Goal: Task Accomplishment & Management: Complete application form

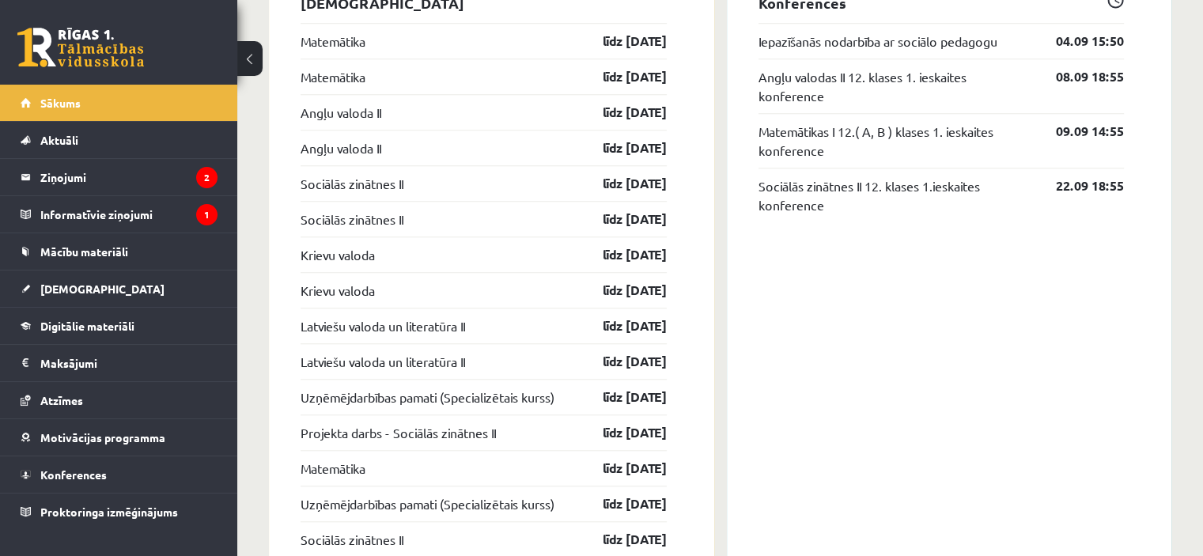
scroll to position [1359, 0]
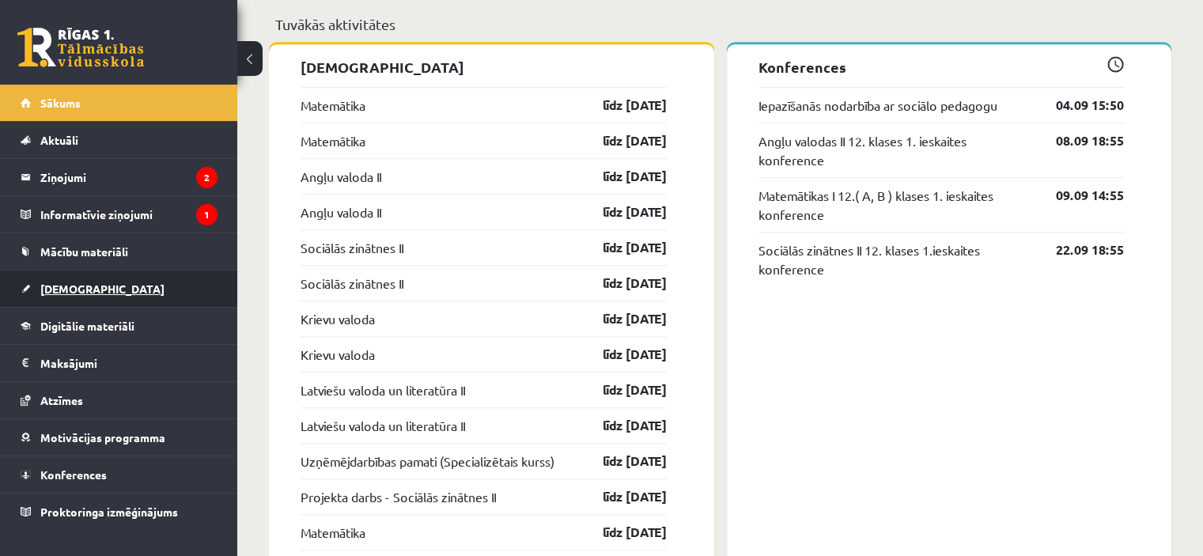
click at [109, 298] on link "[DEMOGRAPHIC_DATA]" at bounding box center [119, 288] width 197 height 36
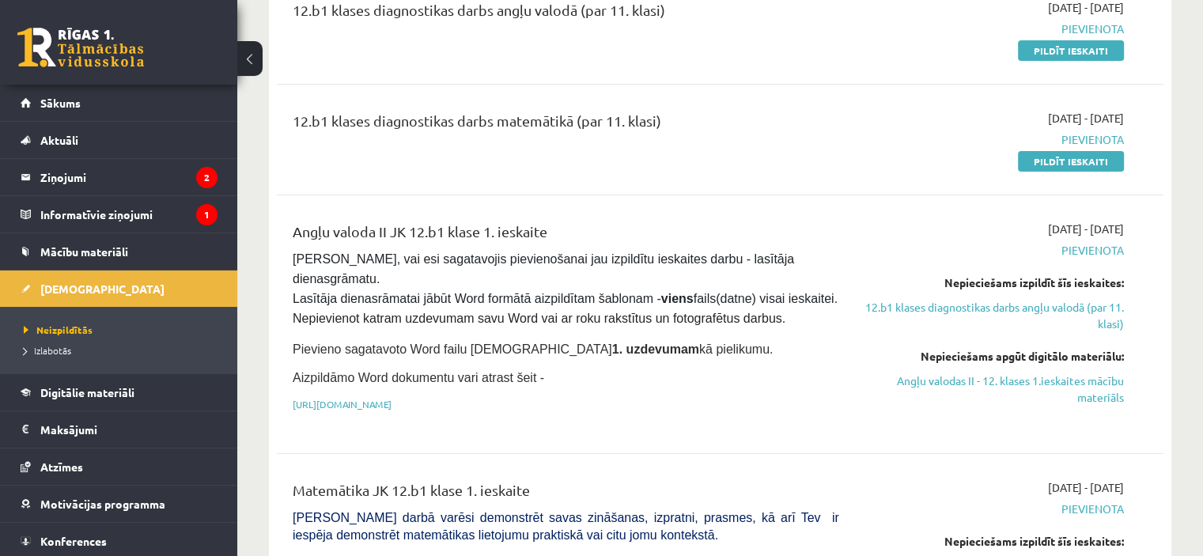
scroll to position [251, 0]
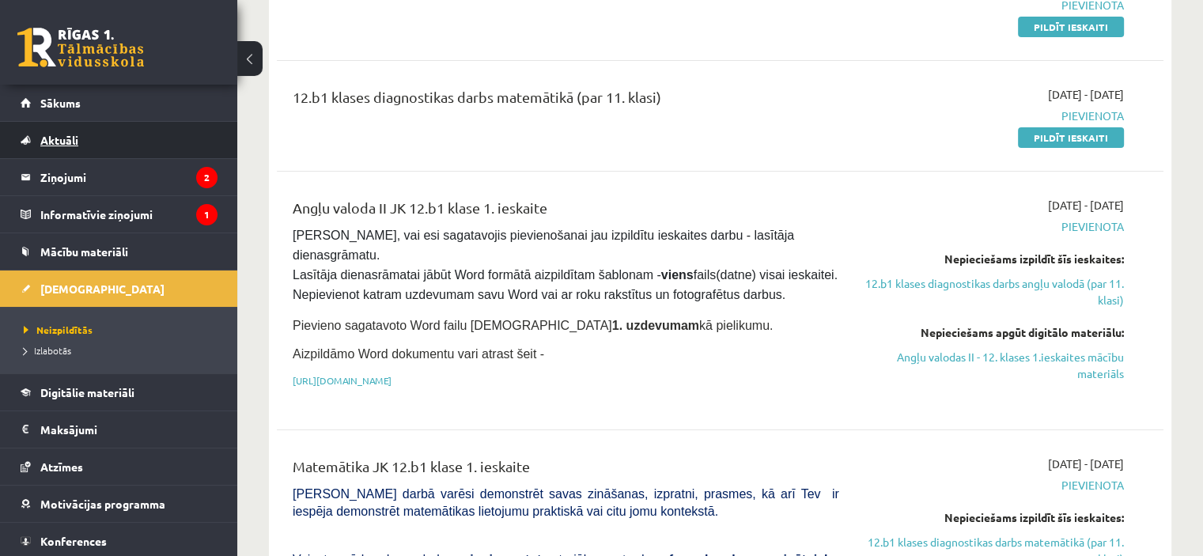
click at [128, 147] on link "Aktuāli" at bounding box center [119, 140] width 197 height 36
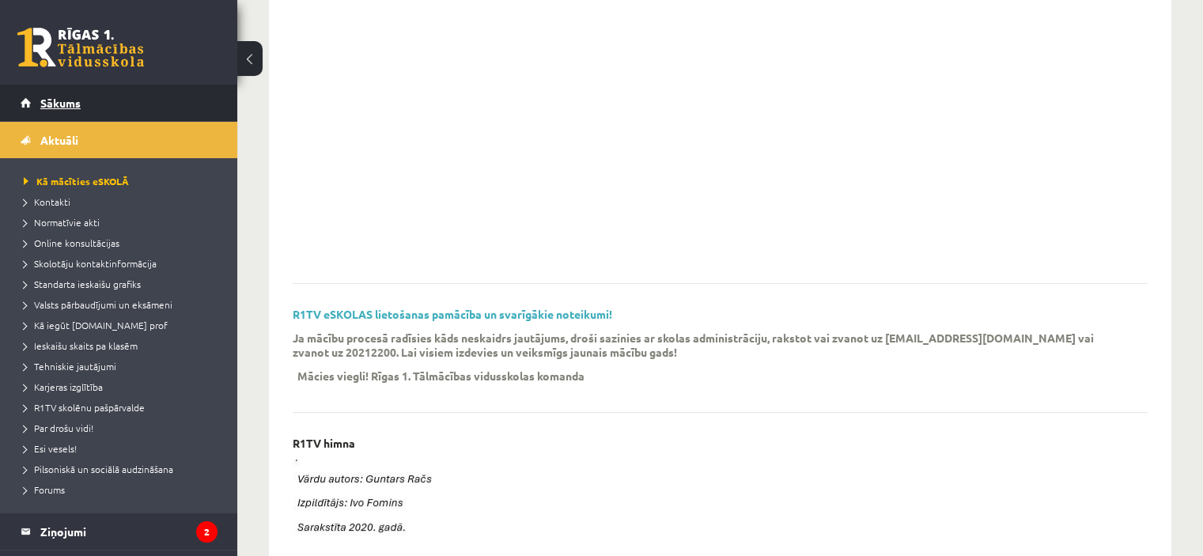
click at [98, 111] on link "Sākums" at bounding box center [119, 103] width 197 height 36
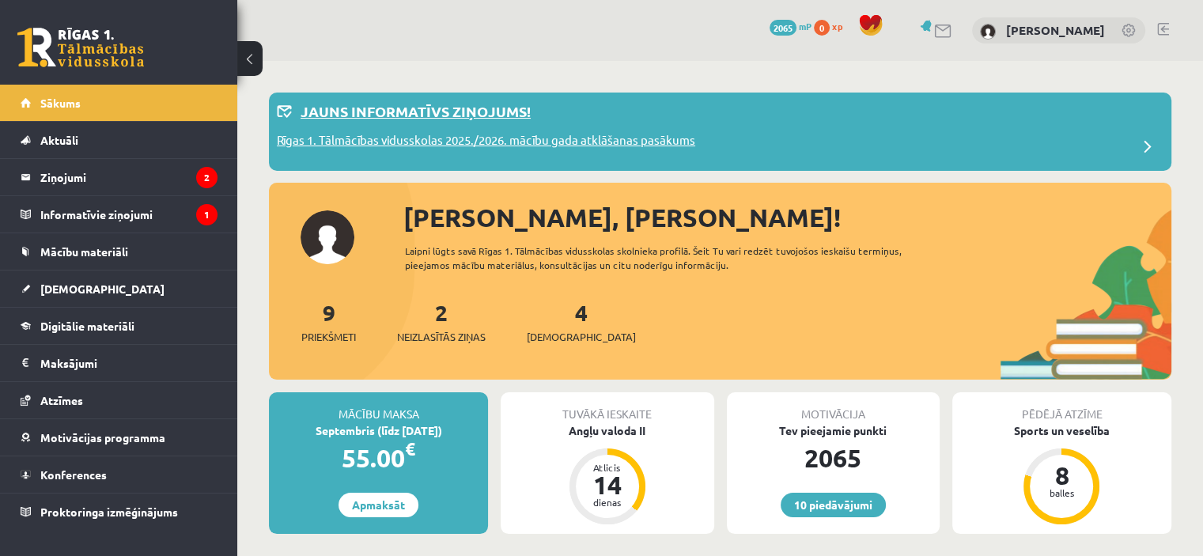
click at [411, 128] on div "Jauns informatīvs ziņojums!" at bounding box center [720, 115] width 886 height 31
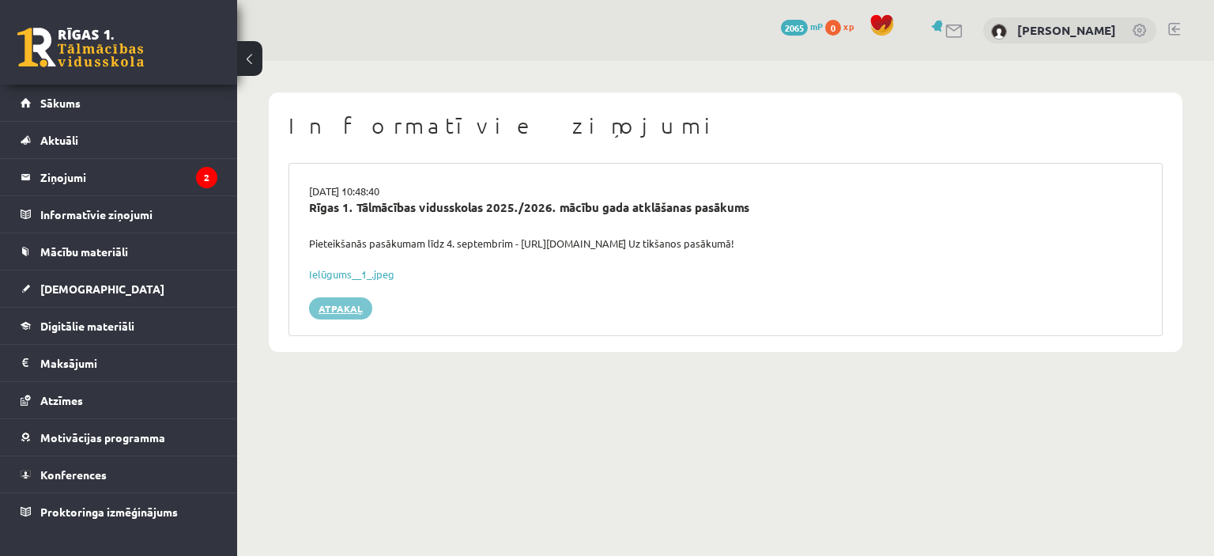
click at [345, 308] on link "Atpakaļ" at bounding box center [340, 308] width 63 height 22
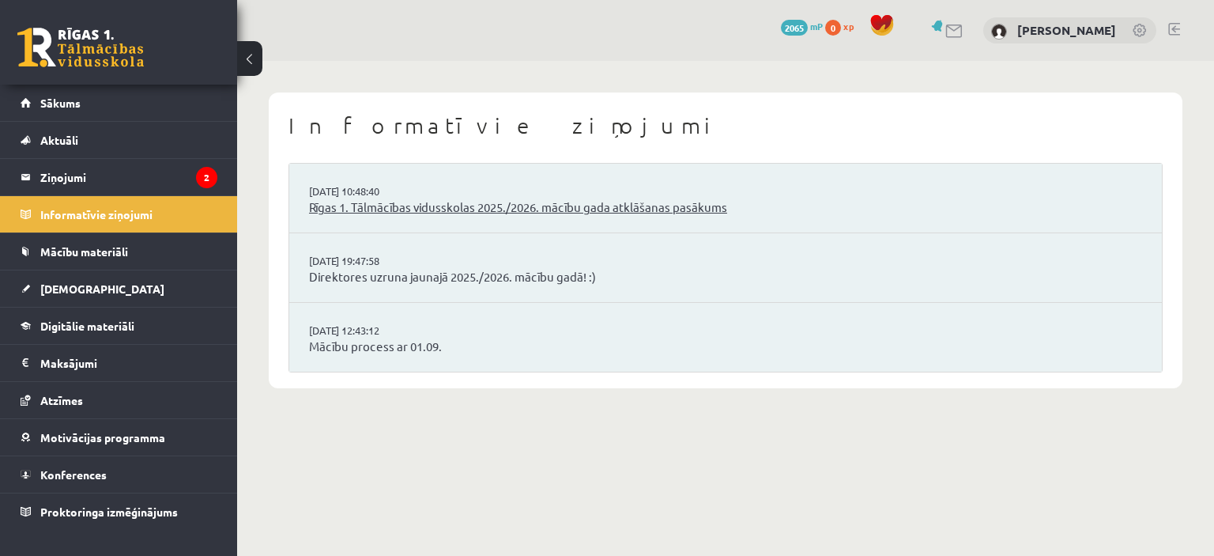
click at [375, 207] on link "Rīgas 1. Tālmācības vidusskolas 2025./2026. mācību gada atklāšanas pasākums" at bounding box center [725, 207] width 833 height 18
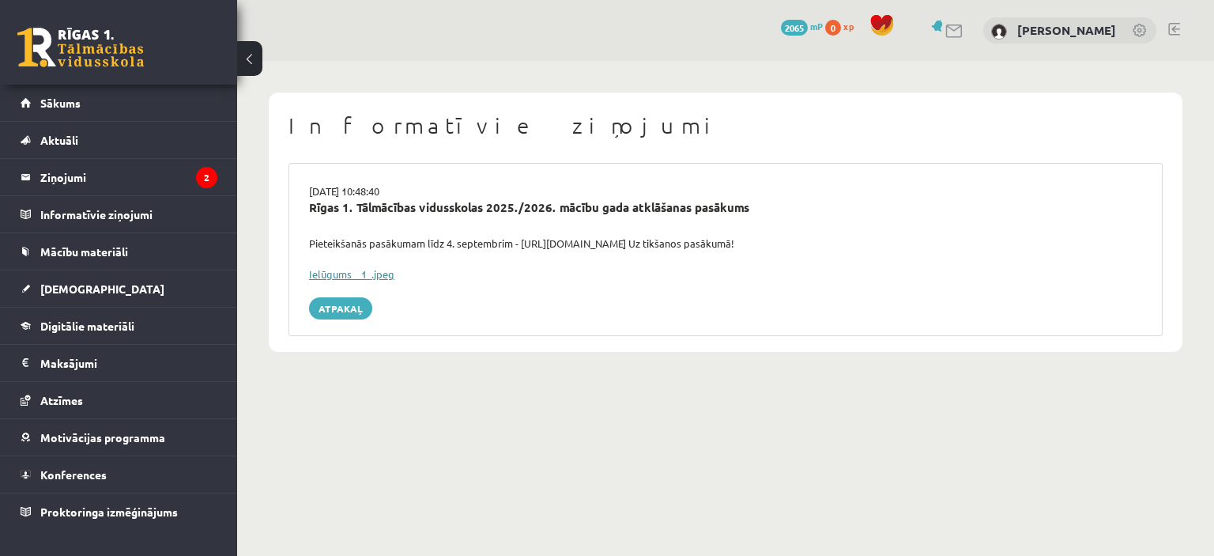
click at [334, 278] on link "Ielūgums__1_.jpeg" at bounding box center [351, 273] width 85 height 13
click at [97, 173] on legend "Ziņojumi 2" at bounding box center [128, 177] width 177 height 36
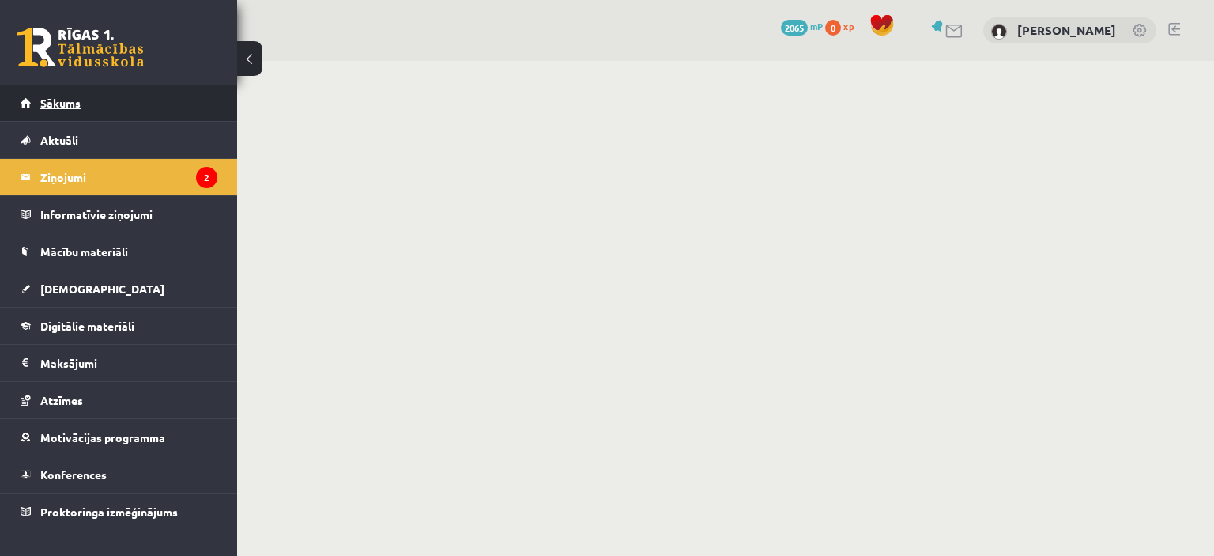
click at [70, 110] on link "Sākums" at bounding box center [119, 103] width 197 height 36
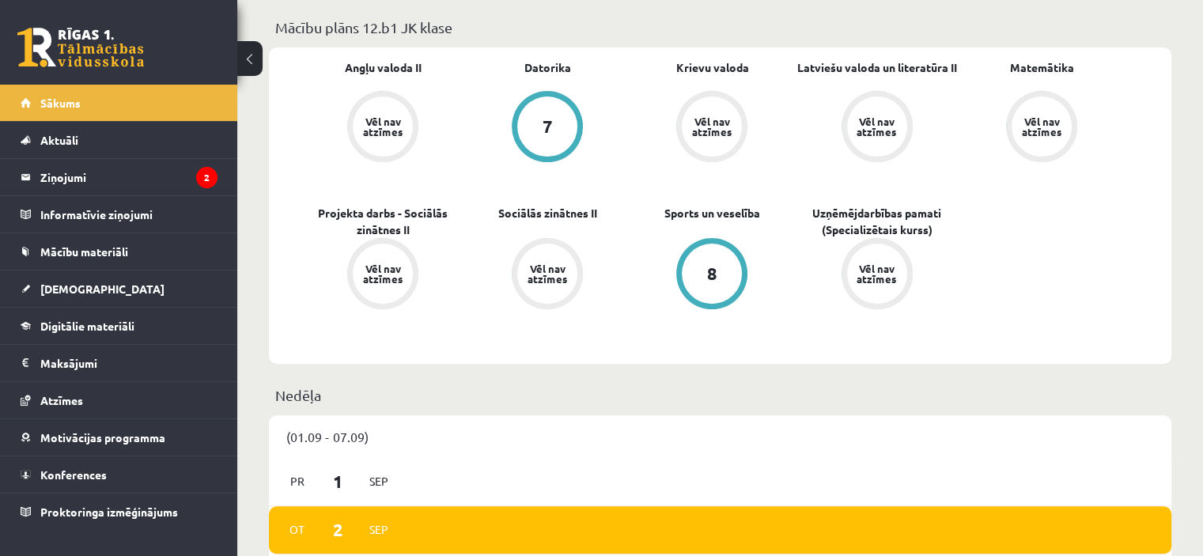
scroll to position [389, 0]
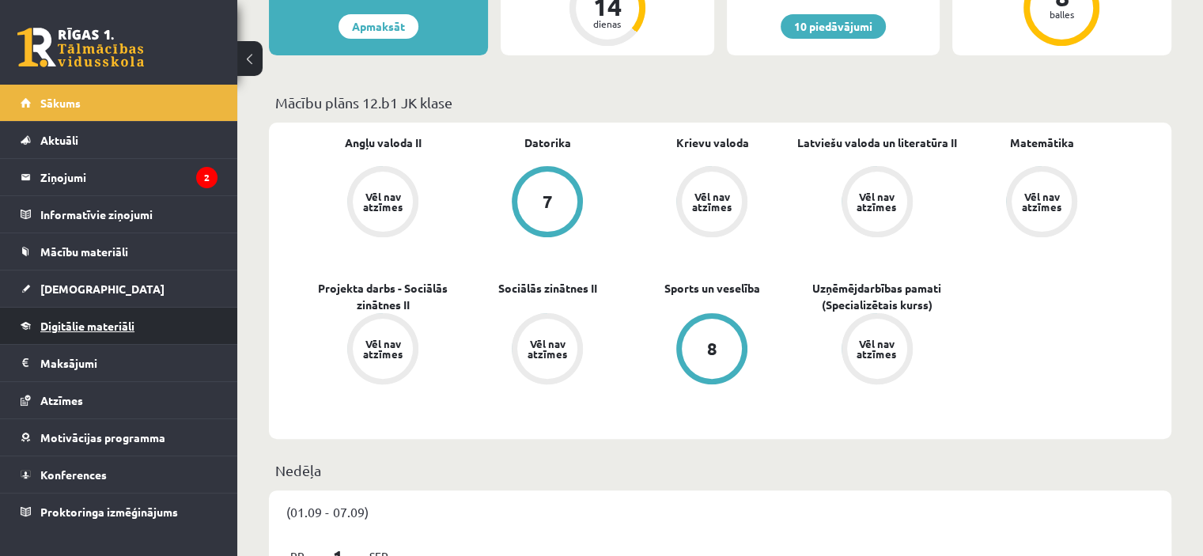
click at [108, 319] on span "Digitālie materiāli" at bounding box center [87, 326] width 94 height 14
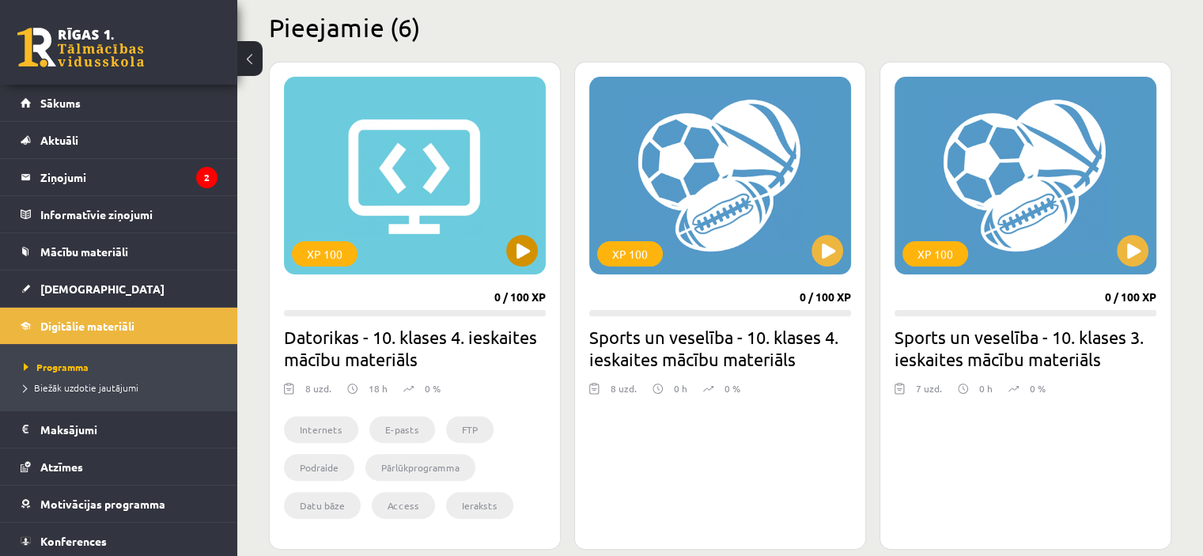
click at [477, 139] on div "XP 100" at bounding box center [415, 176] width 262 height 198
click at [92, 192] on legend "Ziņojumi 2" at bounding box center [128, 177] width 177 height 36
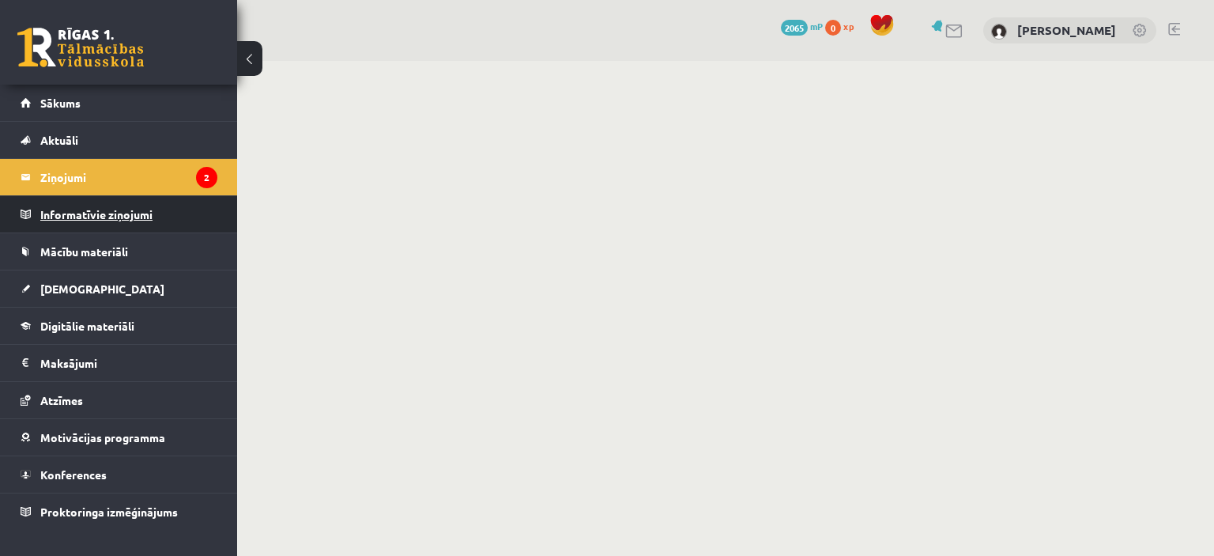
click at [133, 217] on legend "Informatīvie ziņojumi 0" at bounding box center [128, 214] width 177 height 36
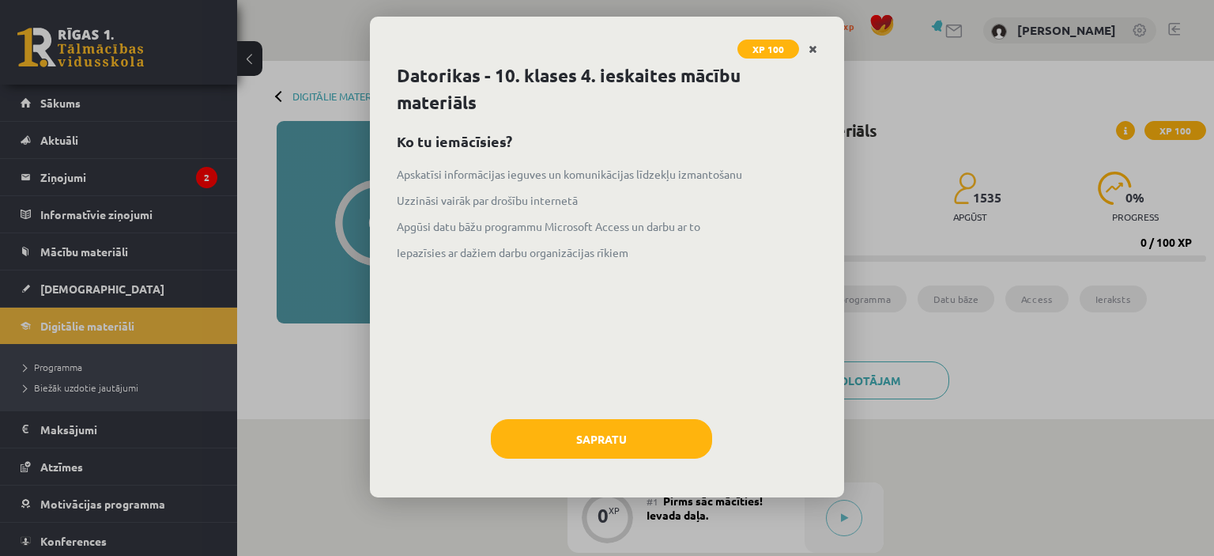
click at [813, 51] on icon "Close" at bounding box center [813, 49] width 9 height 11
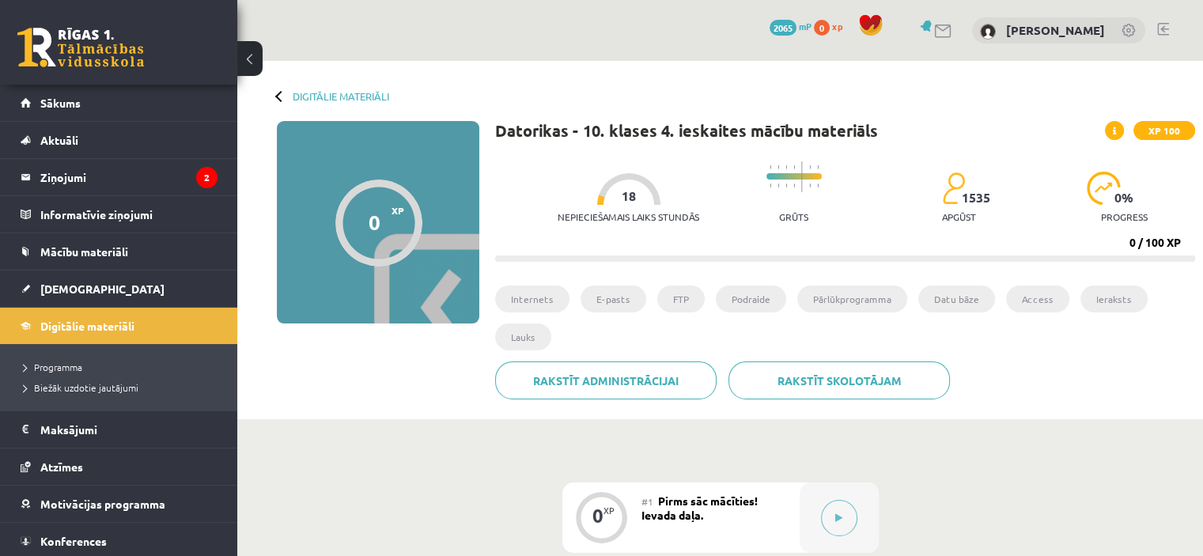
drag, startPoint x: 218, startPoint y: 247, endPoint x: 239, endPoint y: 248, distance: 20.6
click at [239, 248] on div "Digitālie materiāli 0 XP XP 100 0 / 100 XP Datorikas - 10. klases 4. ieskaites …" at bounding box center [719, 240] width 965 height 358
click at [172, 242] on link "Mācību materiāli" at bounding box center [119, 251] width 197 height 36
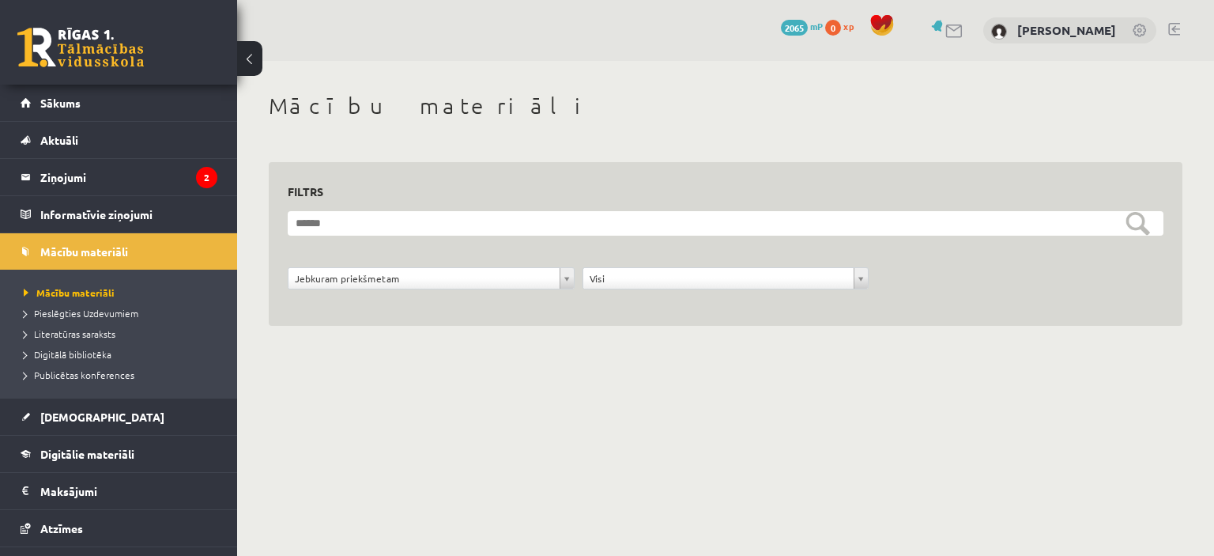
scroll to position [100, 0]
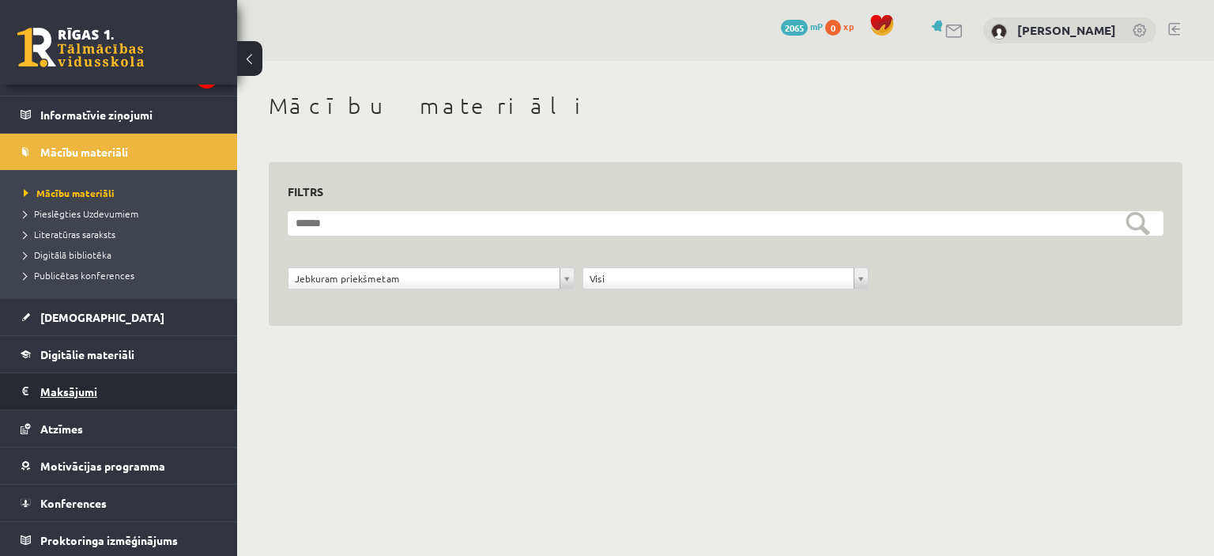
click at [75, 398] on legend "Maksājumi 0" at bounding box center [128, 391] width 177 height 36
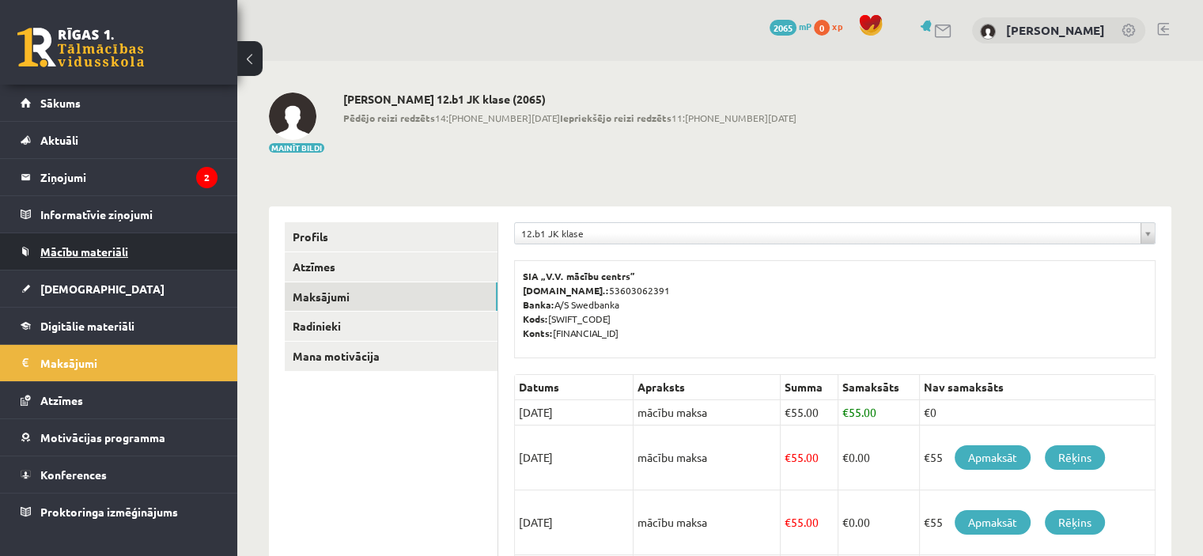
click at [66, 246] on span "Mācību materiāli" at bounding box center [84, 251] width 88 height 14
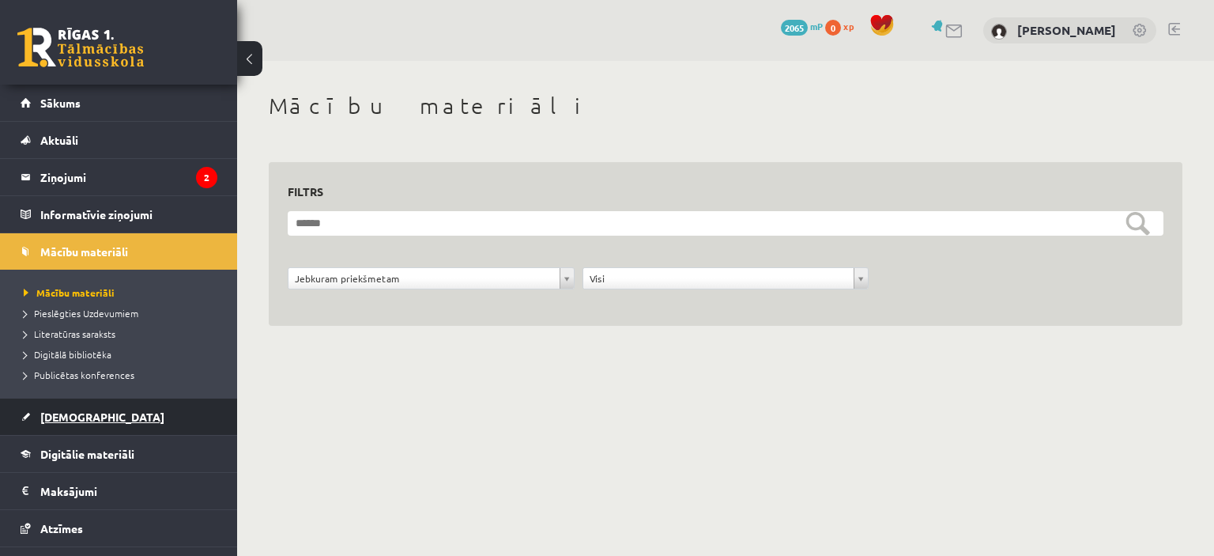
click at [72, 406] on link "[DEMOGRAPHIC_DATA]" at bounding box center [119, 416] width 197 height 36
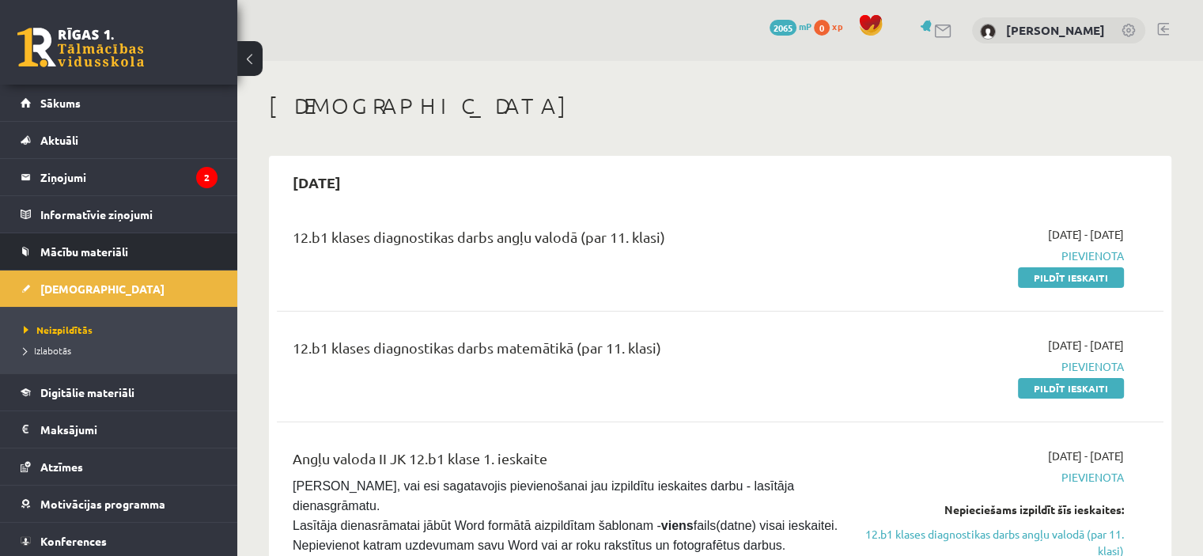
scroll to position [16, 0]
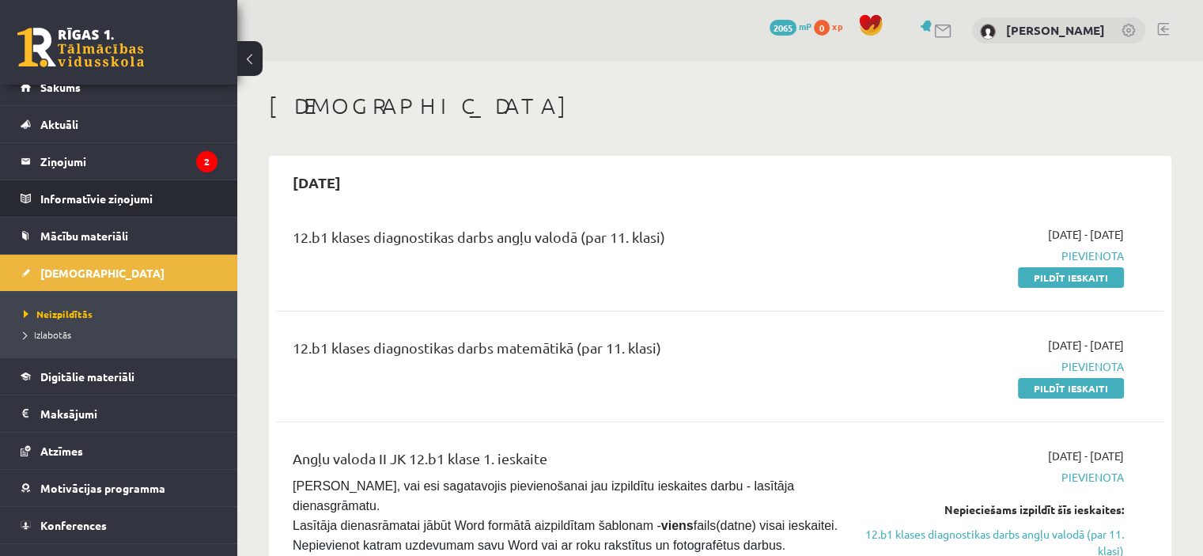
drag, startPoint x: 221, startPoint y: 217, endPoint x: 221, endPoint y: 205, distance: 12.7
click at [221, 205] on ul "Sākums Aktuāli Kā mācīties eSKOLĀ Kontakti Normatīvie akti Online konsultācijas…" at bounding box center [118, 325] width 237 height 512
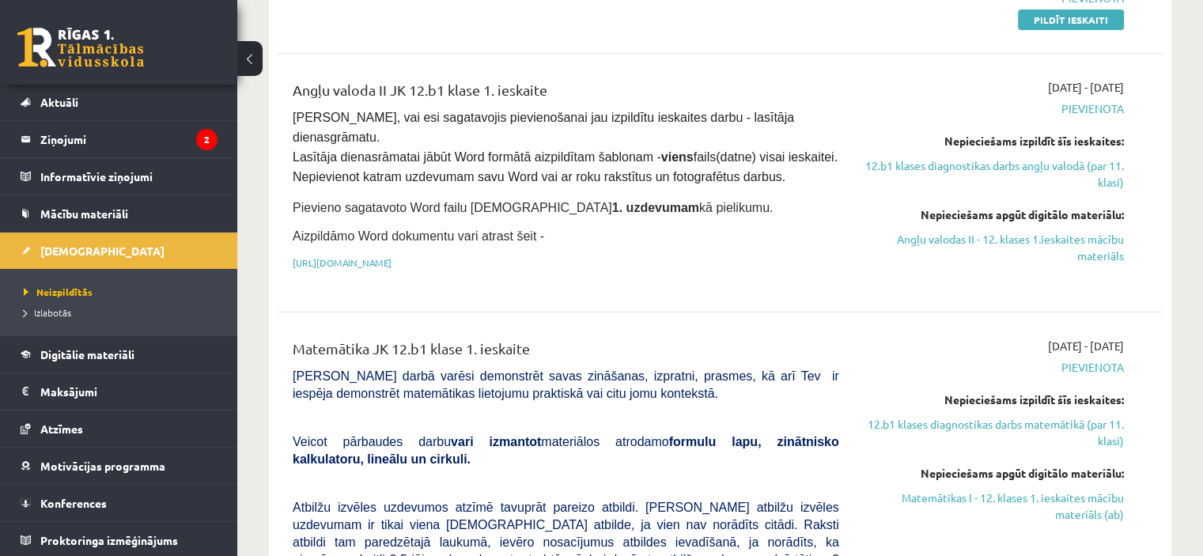
scroll to position [0, 0]
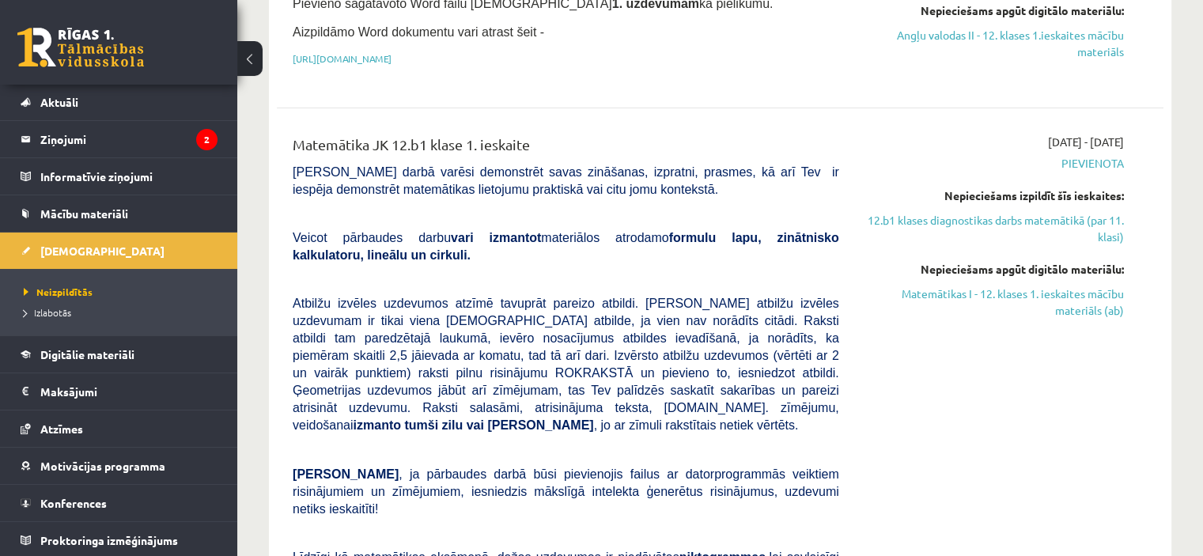
click at [859, 100] on div "12.b1 klases diagnostikas darbs angļu valodā (par 11. klasi) 2025-09-01 - 2025-…" at bounding box center [720, 197] width 886 height 1118
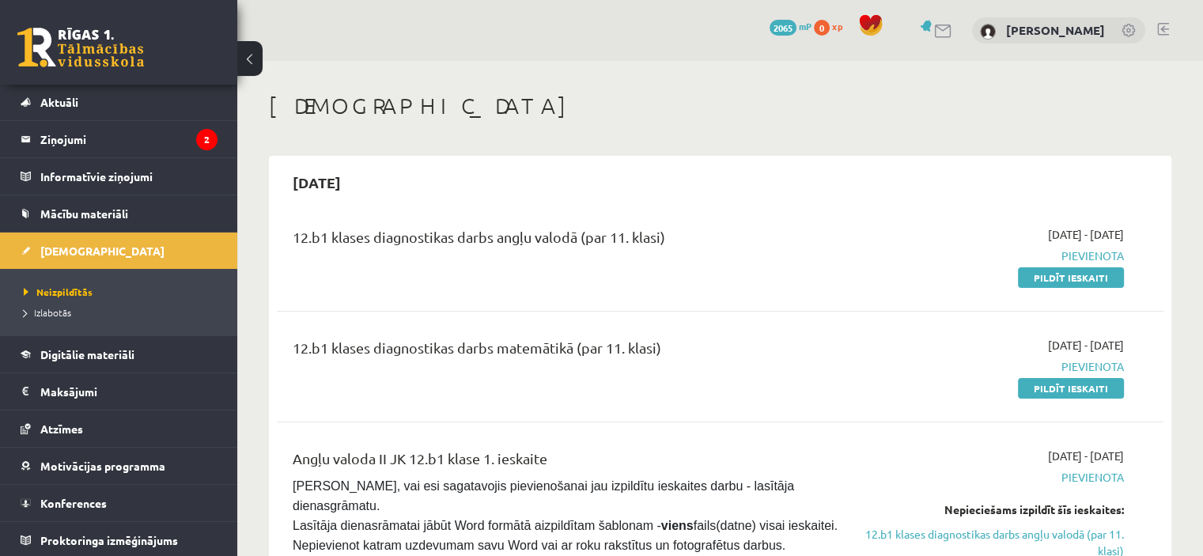
click at [953, 31] on link at bounding box center [943, 31] width 19 height 13
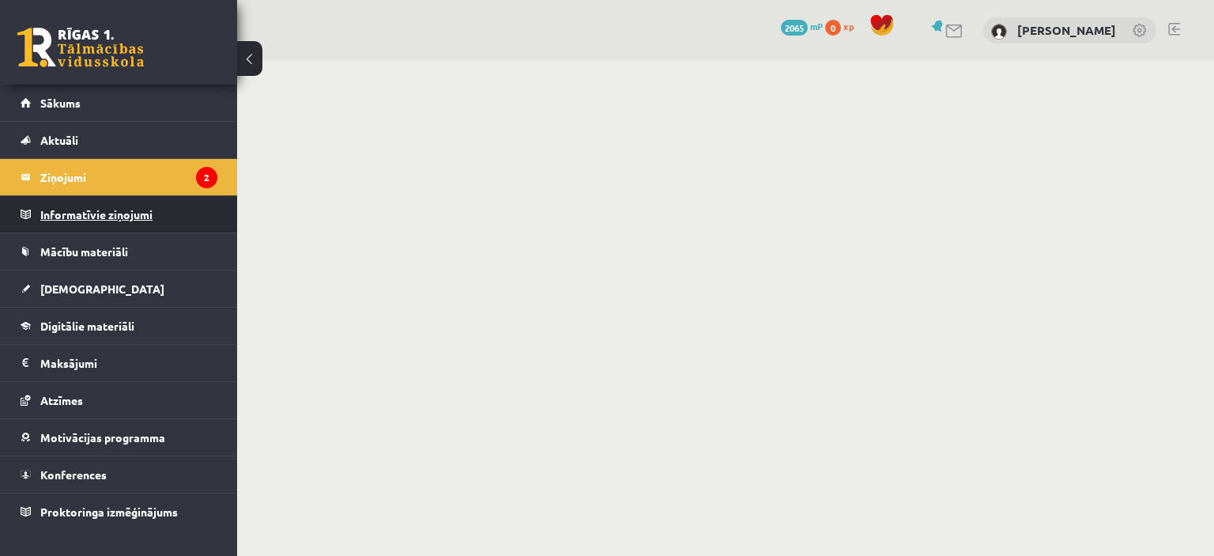
click at [85, 213] on legend "Informatīvie ziņojumi 0" at bounding box center [128, 214] width 177 height 36
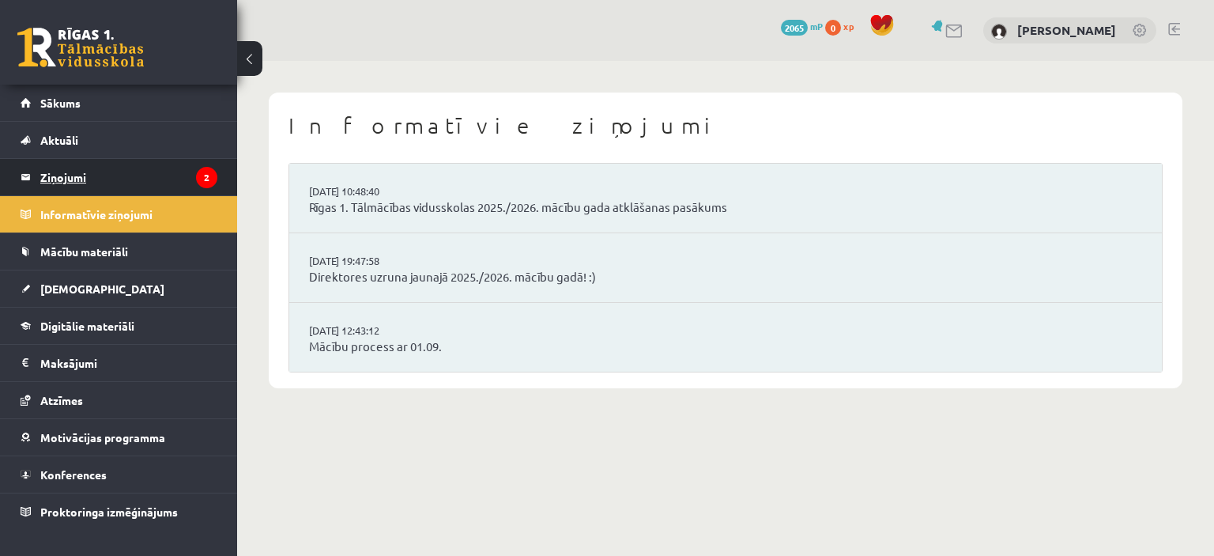
click at [154, 167] on legend "Ziņojumi 2" at bounding box center [128, 177] width 177 height 36
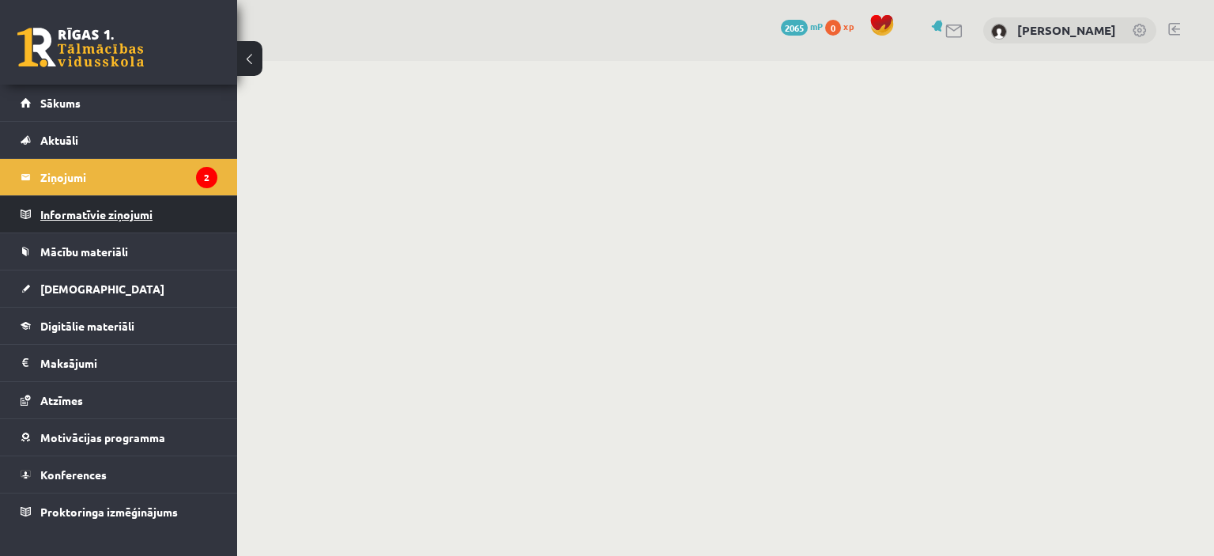
click at [135, 209] on legend "Informatīvie ziņojumi 0" at bounding box center [128, 214] width 177 height 36
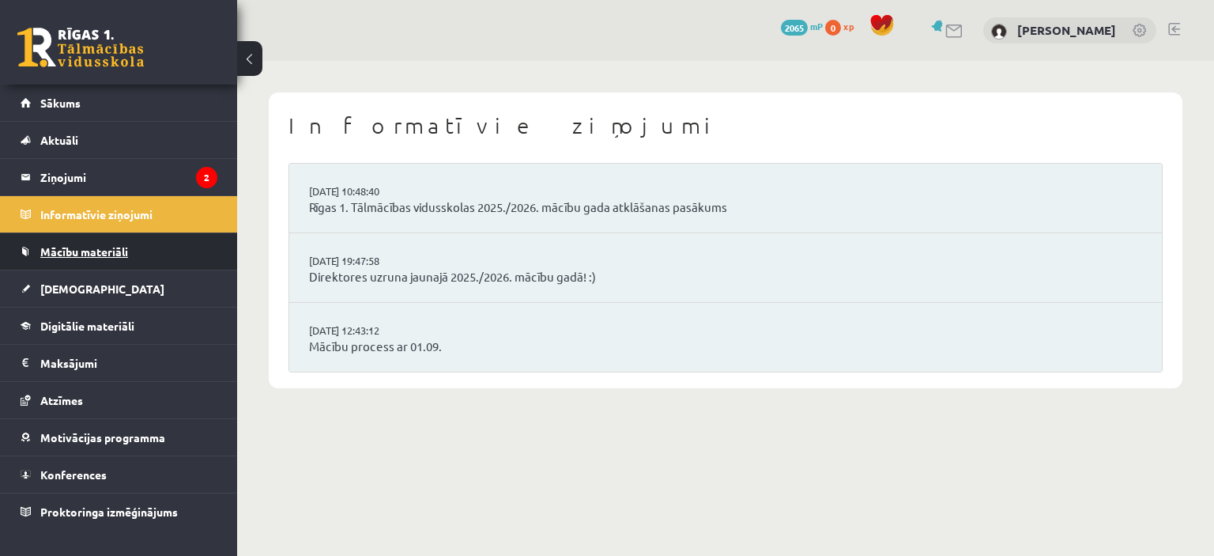
click at [118, 252] on span "Mācību materiāli" at bounding box center [84, 251] width 88 height 14
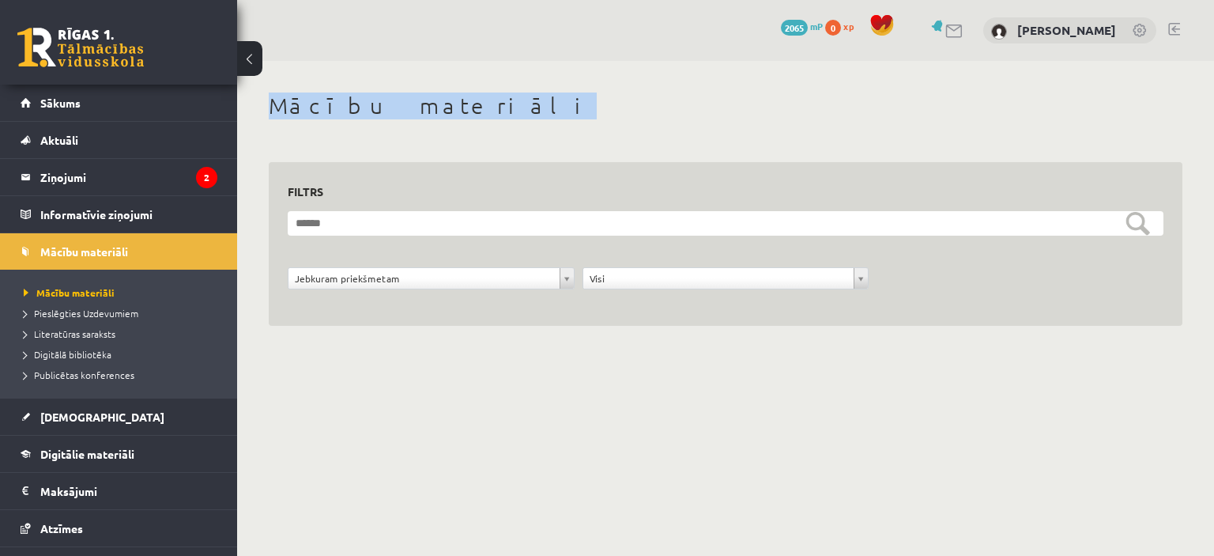
drag, startPoint x: 1211, startPoint y: 25, endPoint x: 1214, endPoint y: 71, distance: 46.7
click at [1214, 71] on div "**********" at bounding box center [725, 197] width 977 height 394
click at [972, 97] on h1 "Mācību materiāli" at bounding box center [726, 106] width 914 height 27
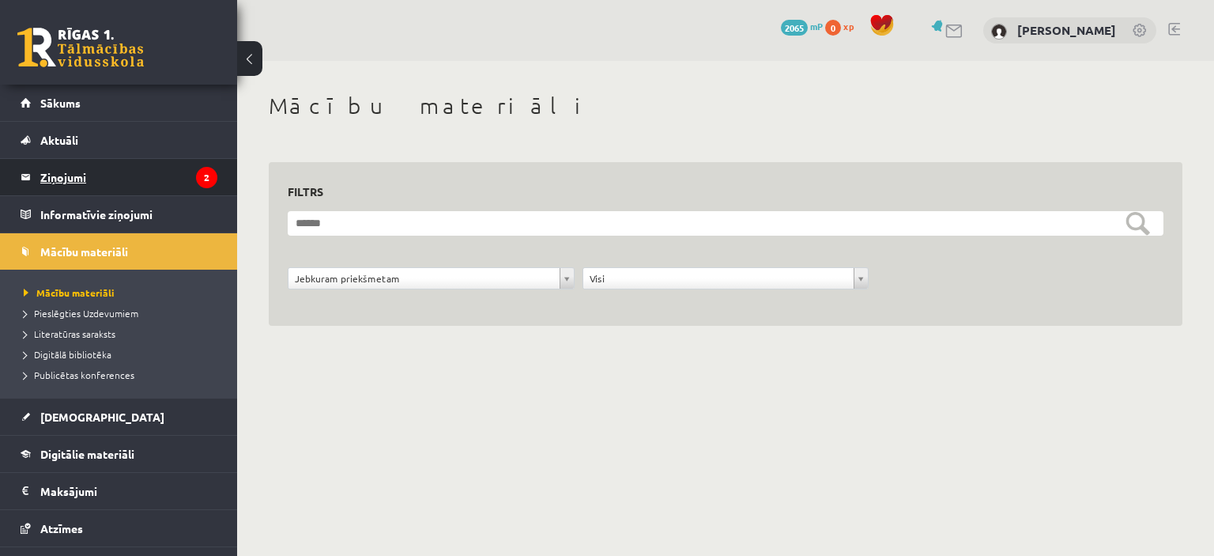
click at [179, 176] on legend "Ziņojumi 2" at bounding box center [128, 177] width 177 height 36
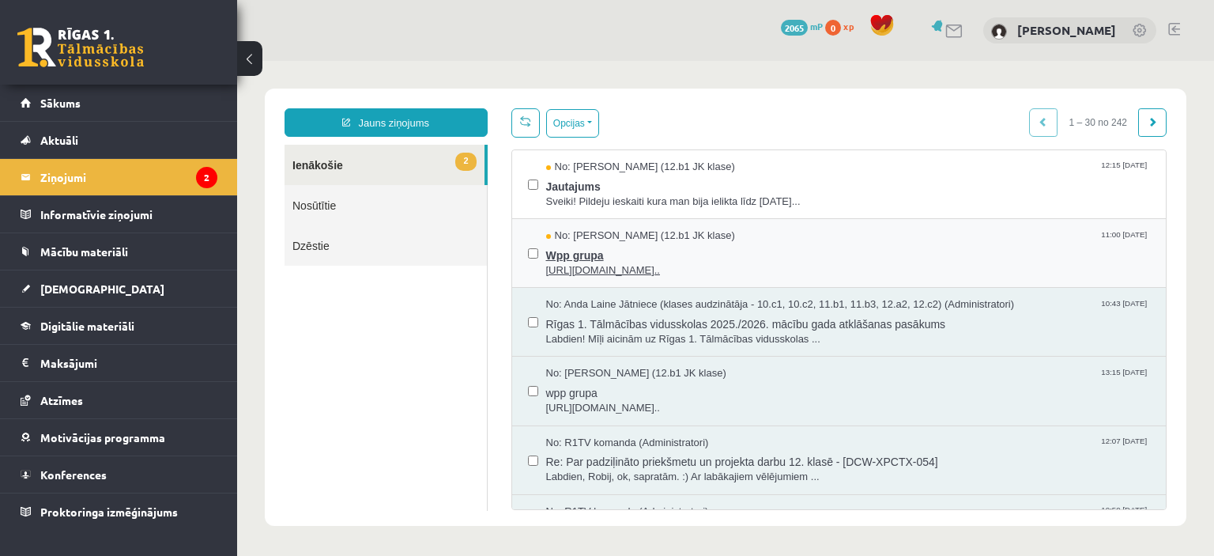
click at [625, 257] on span "Wpp grupa" at bounding box center [848, 254] width 605 height 20
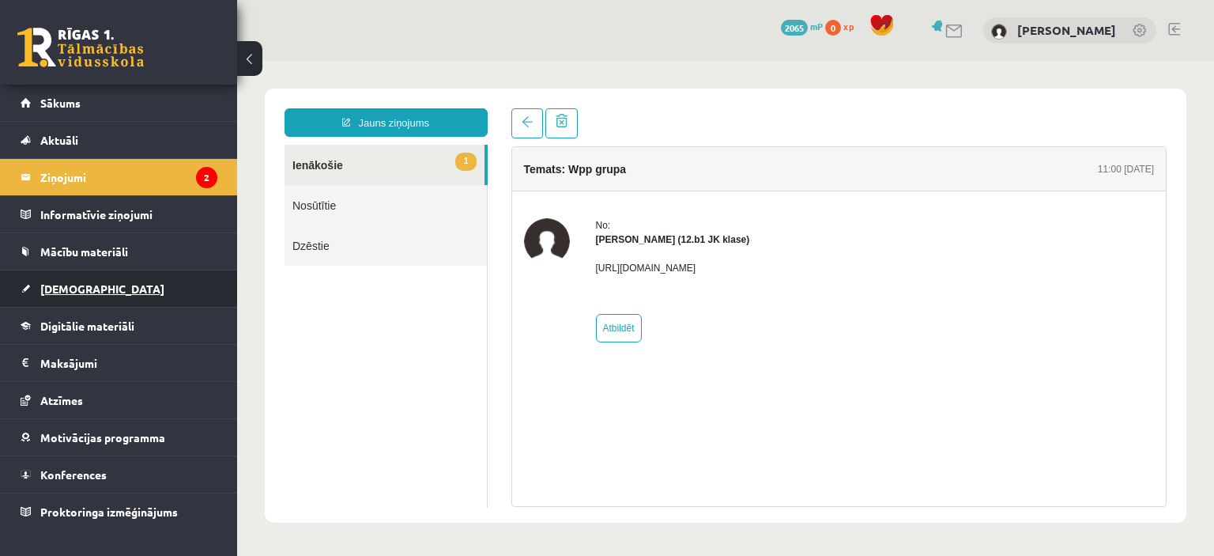
click at [120, 305] on link "[DEMOGRAPHIC_DATA]" at bounding box center [119, 288] width 197 height 36
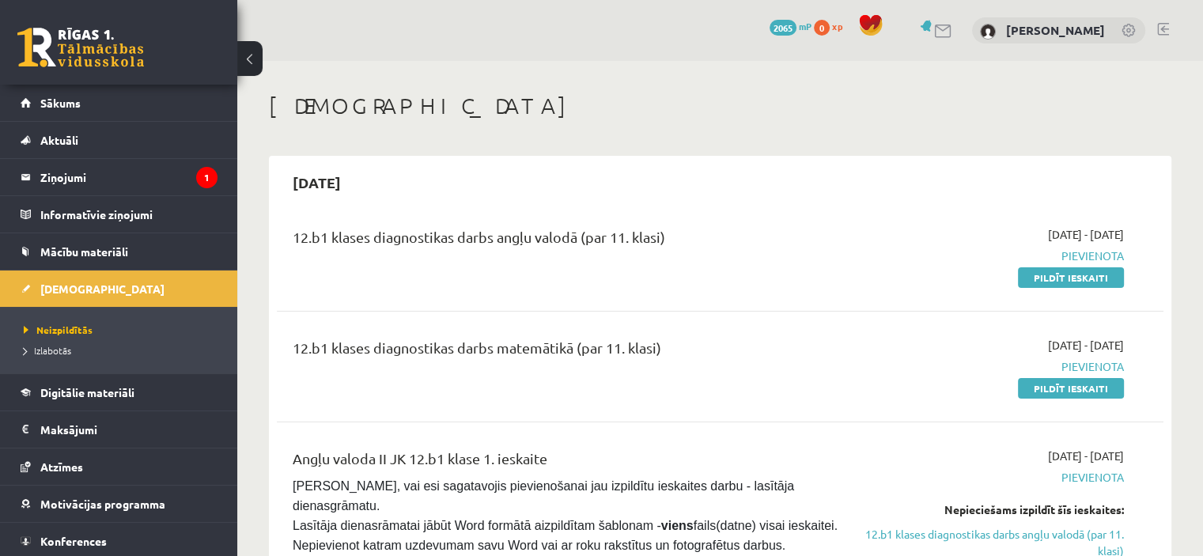
click at [797, 101] on h1 "[DEMOGRAPHIC_DATA]" at bounding box center [720, 106] width 902 height 27
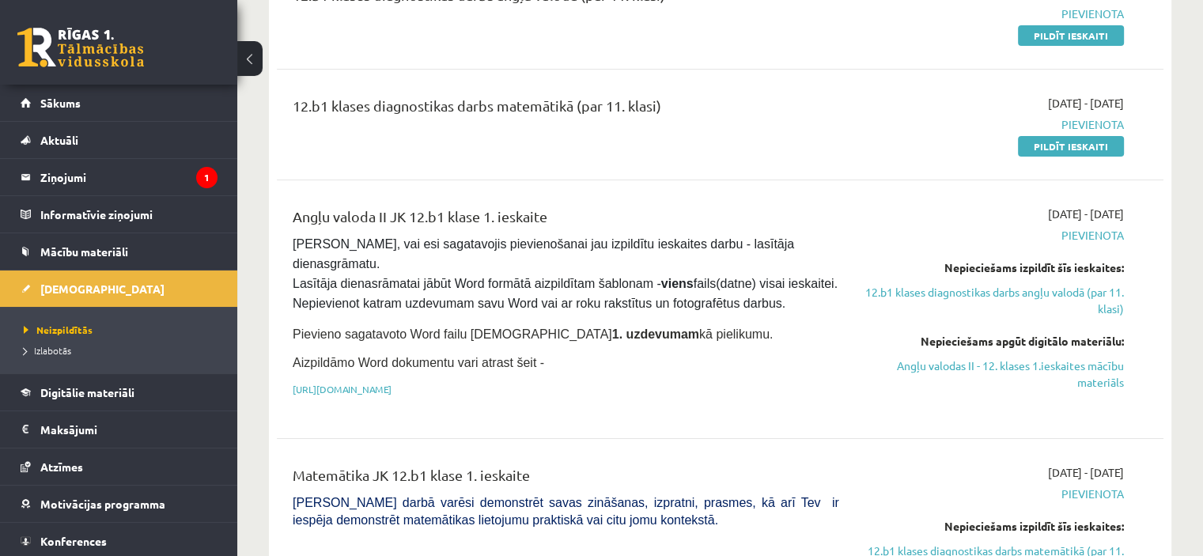
scroll to position [206, 0]
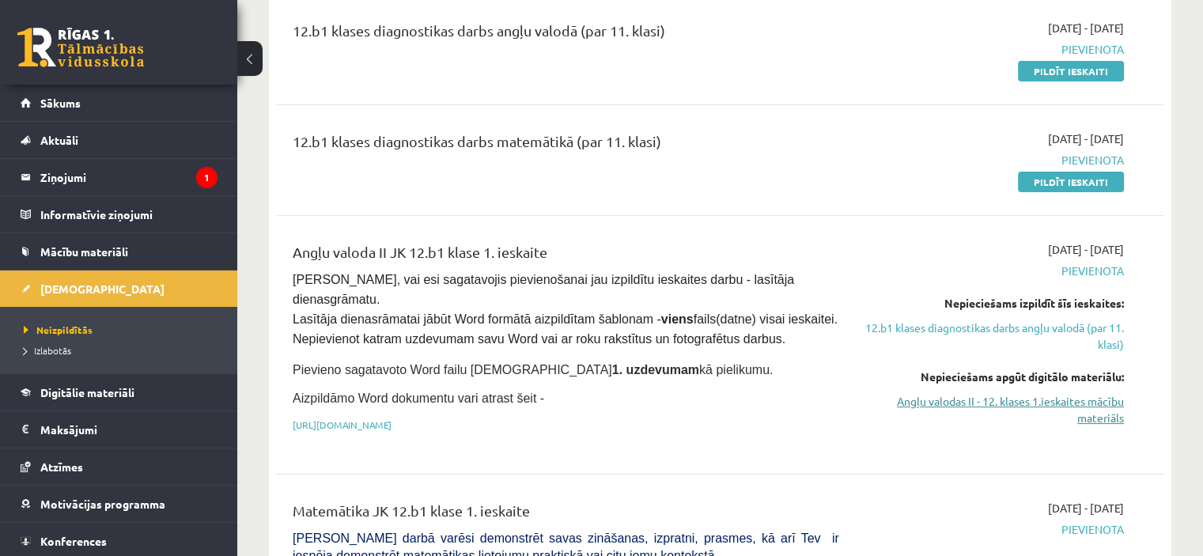
click at [999, 402] on link "Angļu valodas II - 12. klases 1.ieskaites mācību materiāls" at bounding box center [993, 409] width 261 height 33
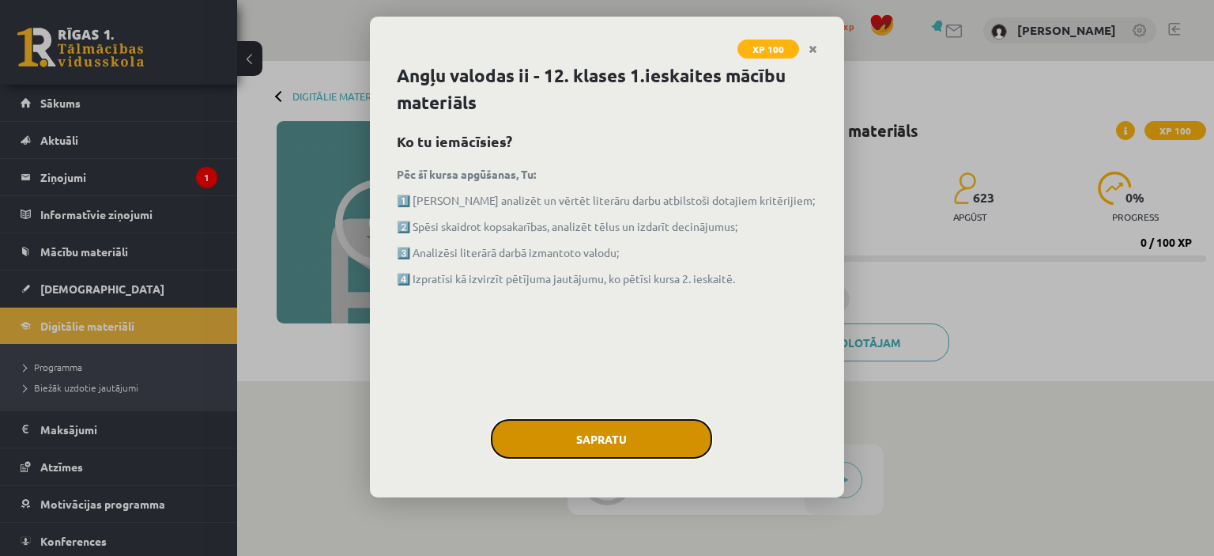
click at [580, 441] on button "Sapratu" at bounding box center [601, 439] width 221 height 40
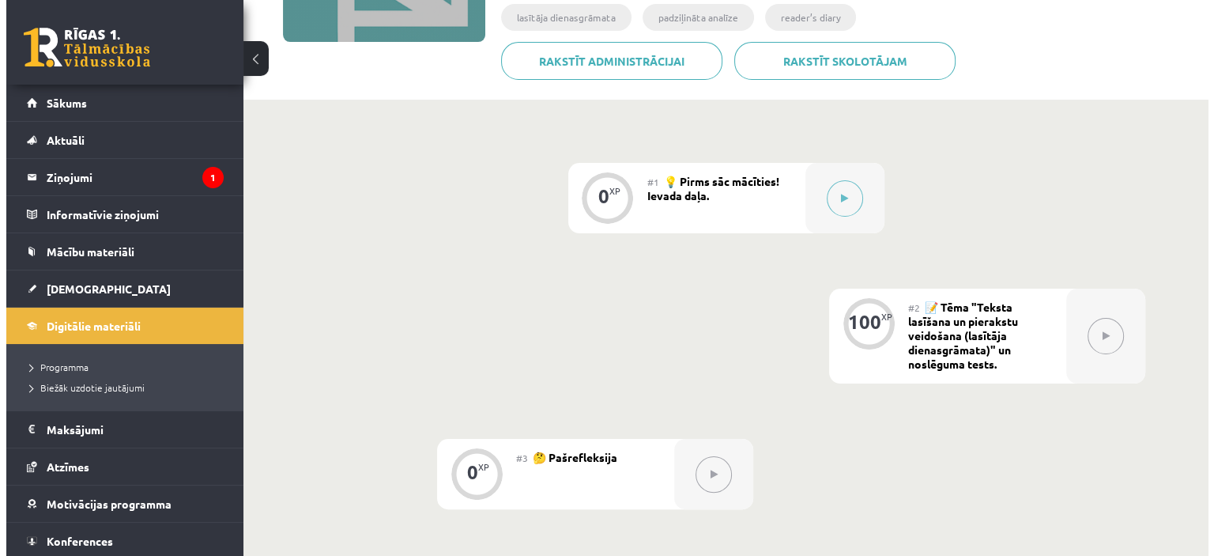
scroll to position [280, 0]
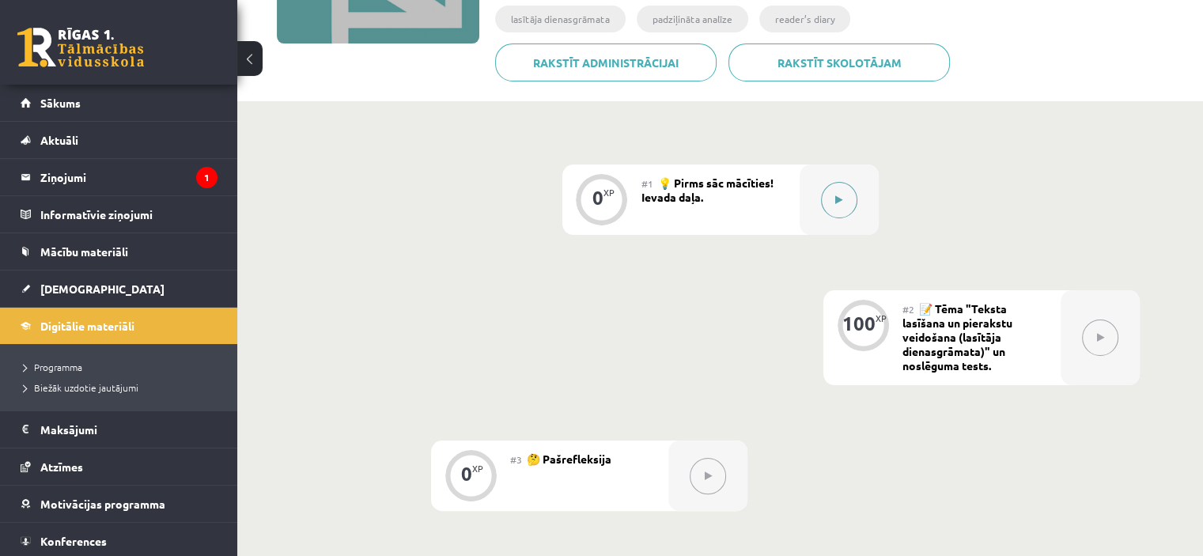
click at [854, 192] on button at bounding box center [839, 200] width 36 height 36
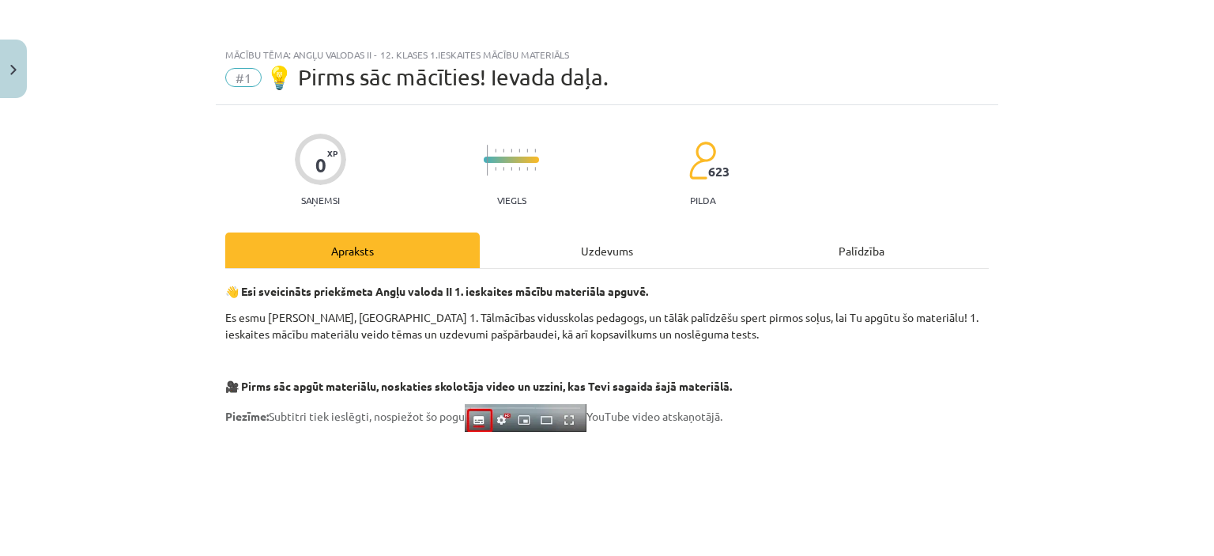
click at [597, 255] on div "Uzdevums" at bounding box center [607, 250] width 255 height 36
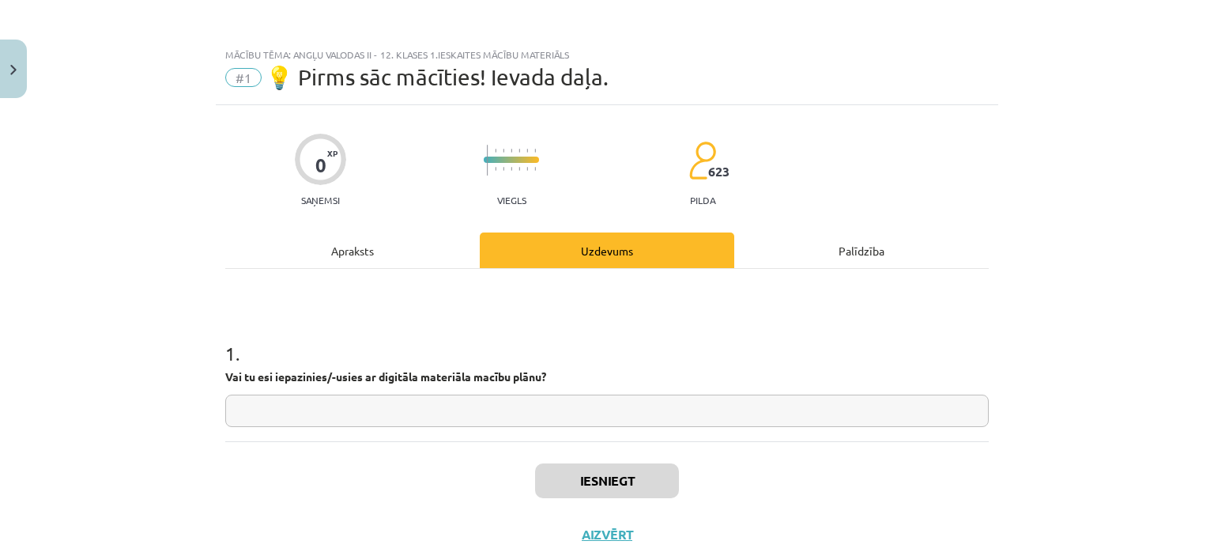
scroll to position [40, 0]
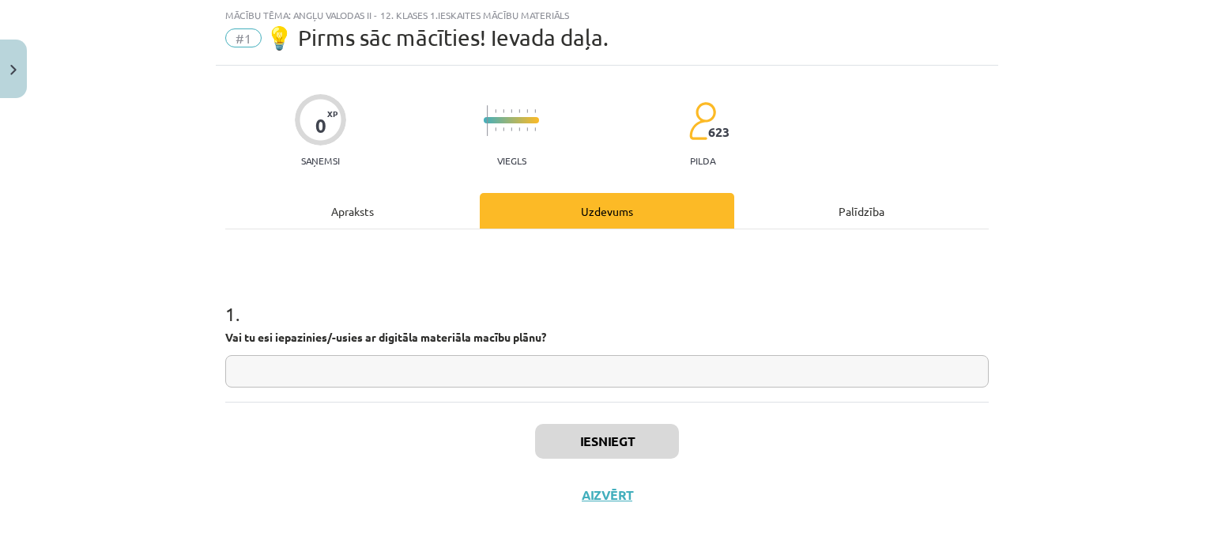
click at [514, 360] on input "text" at bounding box center [607, 371] width 764 height 32
type input "*"
type input "**"
click at [622, 439] on button "Iesniegt" at bounding box center [607, 441] width 144 height 35
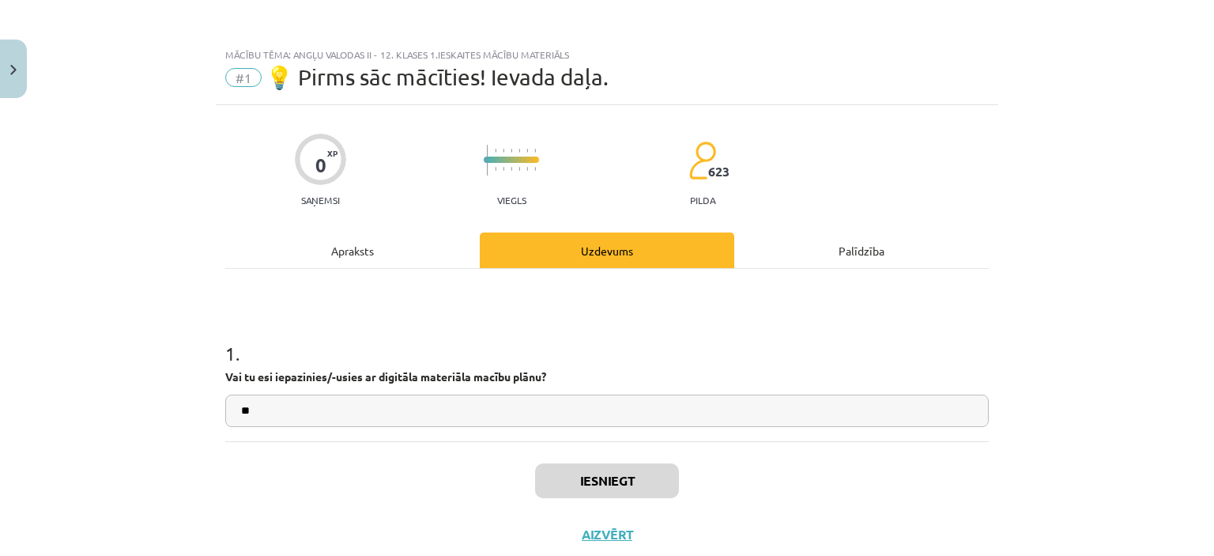
scroll to position [44, 0]
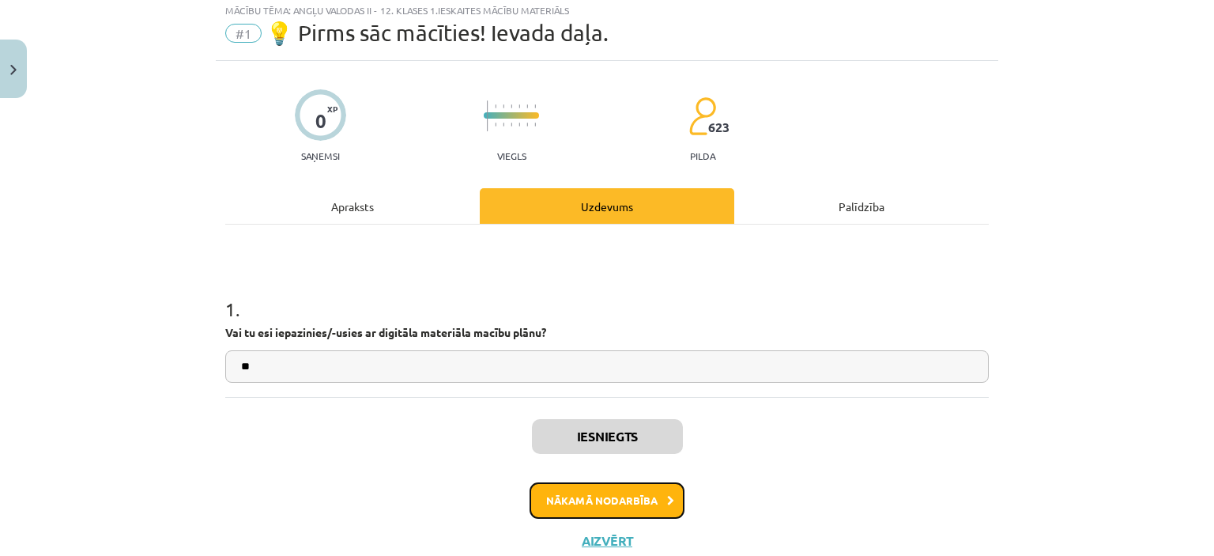
click at [606, 516] on button "Nākamā nodarbība" at bounding box center [607, 500] width 155 height 36
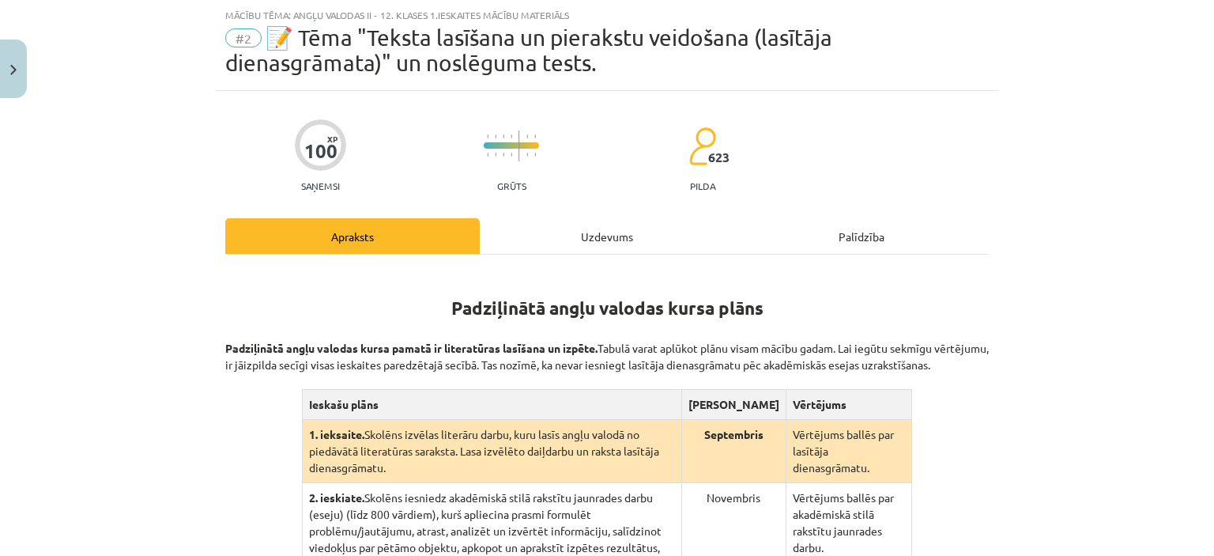
click at [595, 250] on div "Uzdevums" at bounding box center [607, 236] width 255 height 36
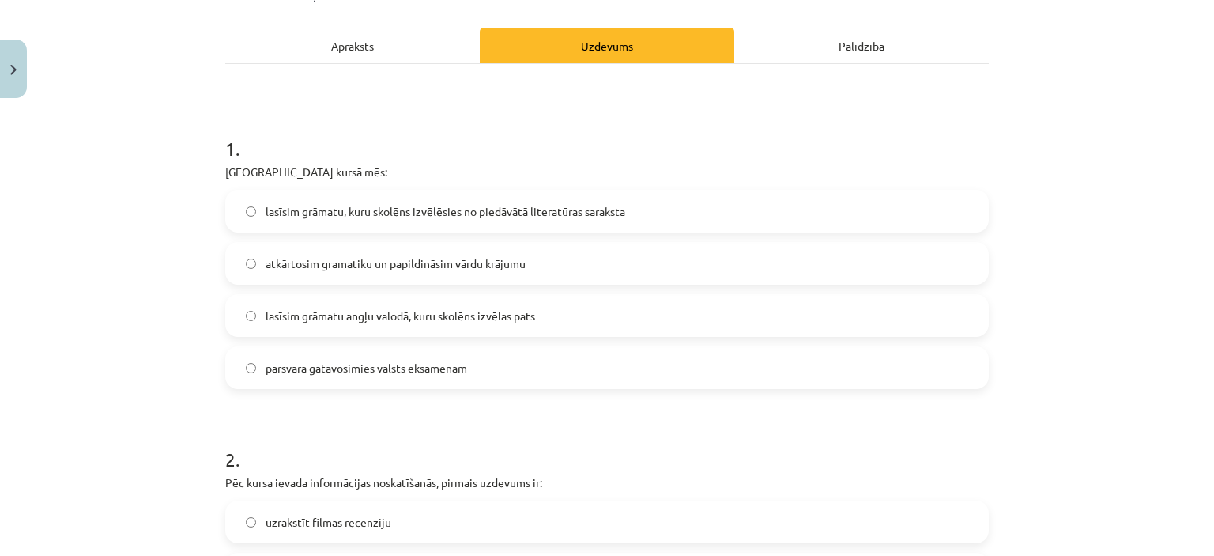
scroll to position [2078, 0]
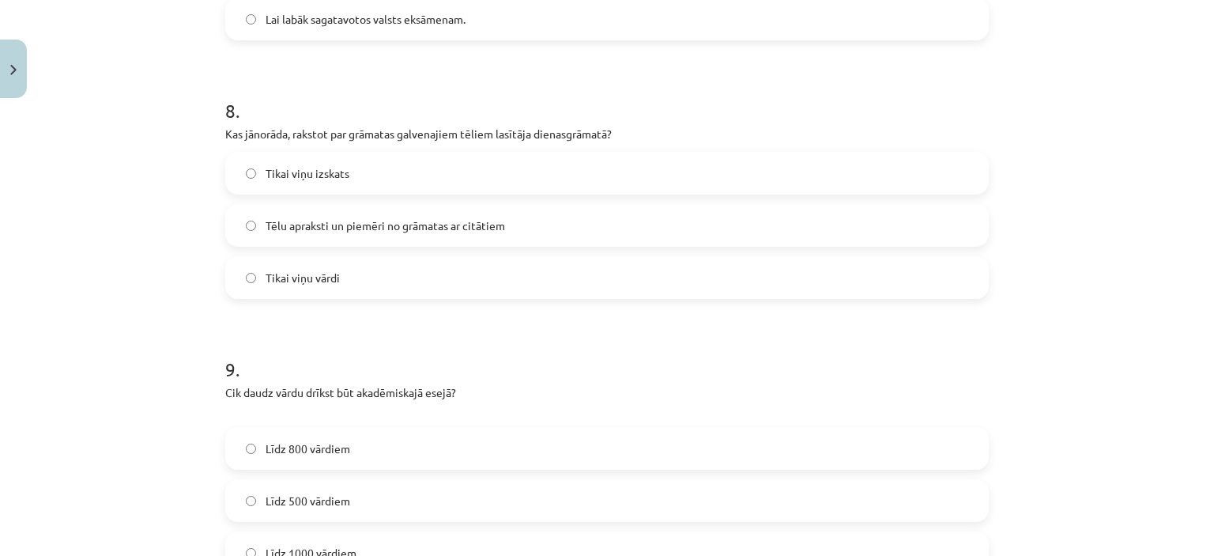
click at [846, 345] on h1 "9 ." at bounding box center [607, 354] width 764 height 49
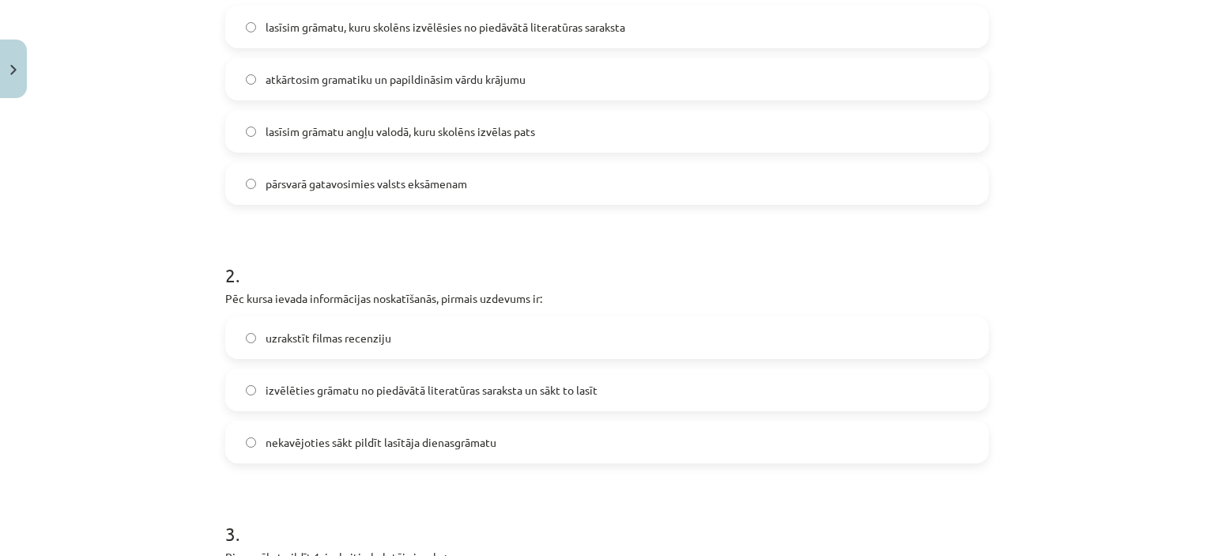
scroll to position [0, 0]
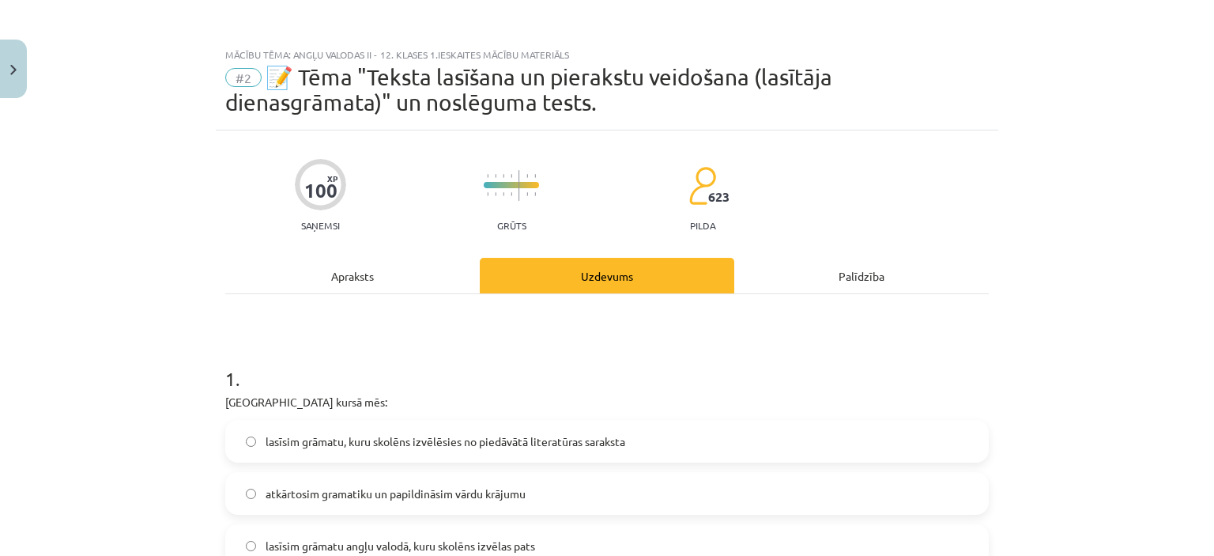
click at [503, 436] on span "lasīsim grāmatu, kuru skolēns izvēlēsies no piedāvātā literatūras saraksta" at bounding box center [446, 441] width 360 height 17
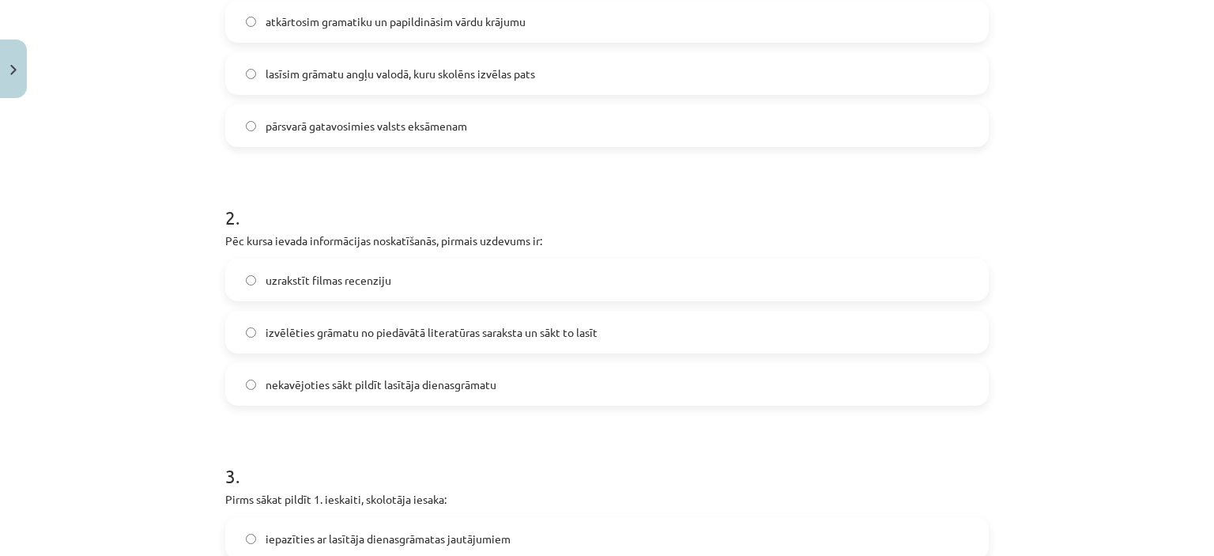
scroll to position [487, 0]
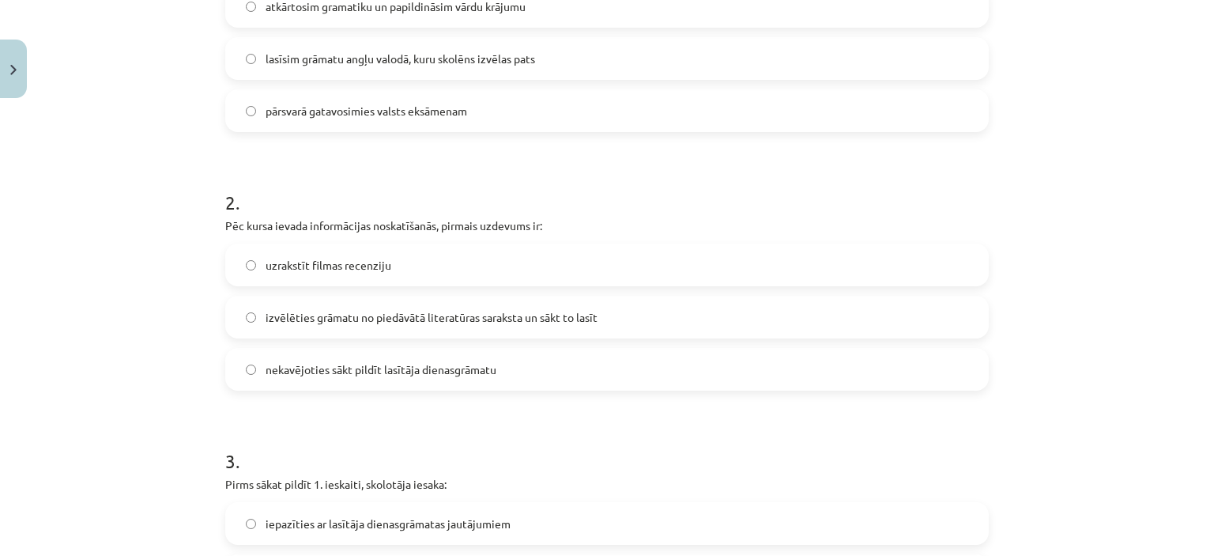
click at [491, 312] on span "izvēlēties grāmatu no piedāvātā literatūras saraksta un sākt to lasīt" at bounding box center [432, 317] width 332 height 17
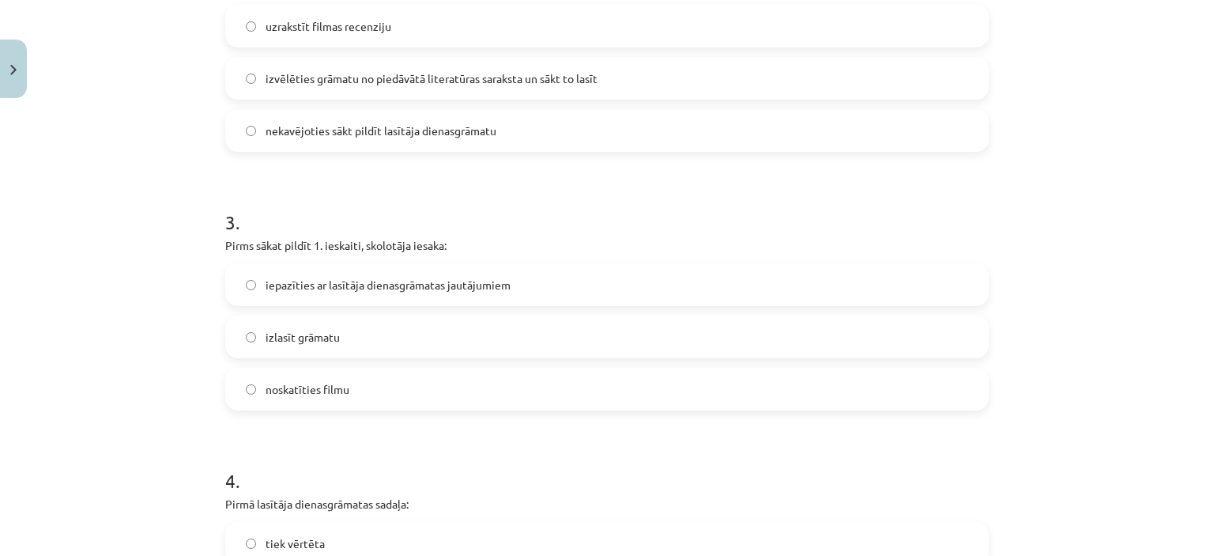
scroll to position [797, 0]
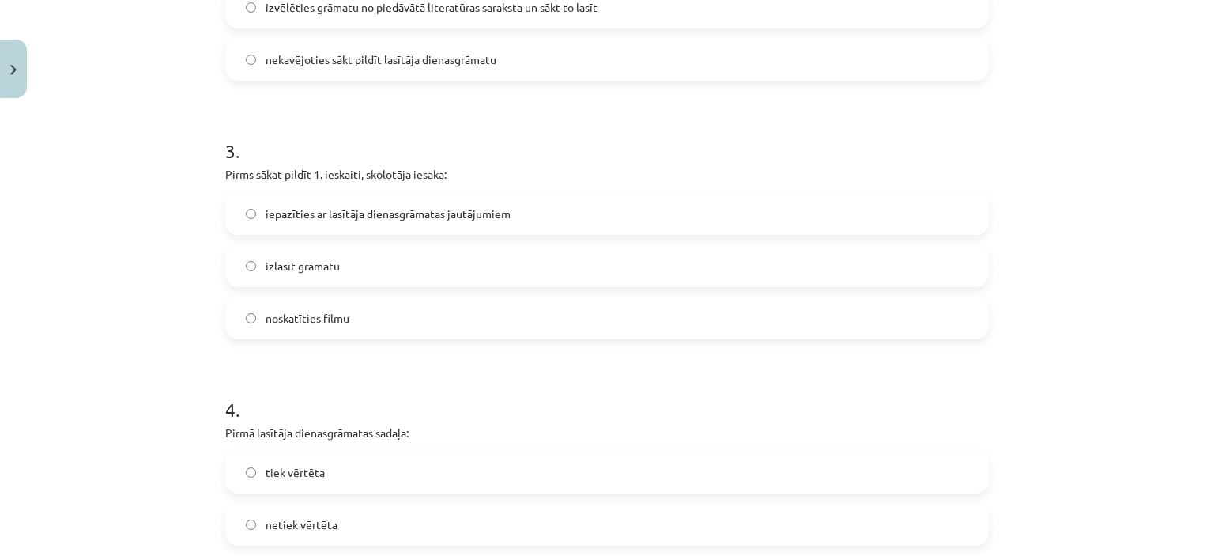
click at [554, 290] on div "iepazīties ar lasītāja dienasgrāmatas jautājumiem izlasīt grāmatu noskatīties f…" at bounding box center [607, 265] width 764 height 147
click at [489, 309] on label "noskatīties filmu" at bounding box center [607, 318] width 761 height 40
click at [392, 459] on label "tiek vērtēta" at bounding box center [607, 472] width 761 height 40
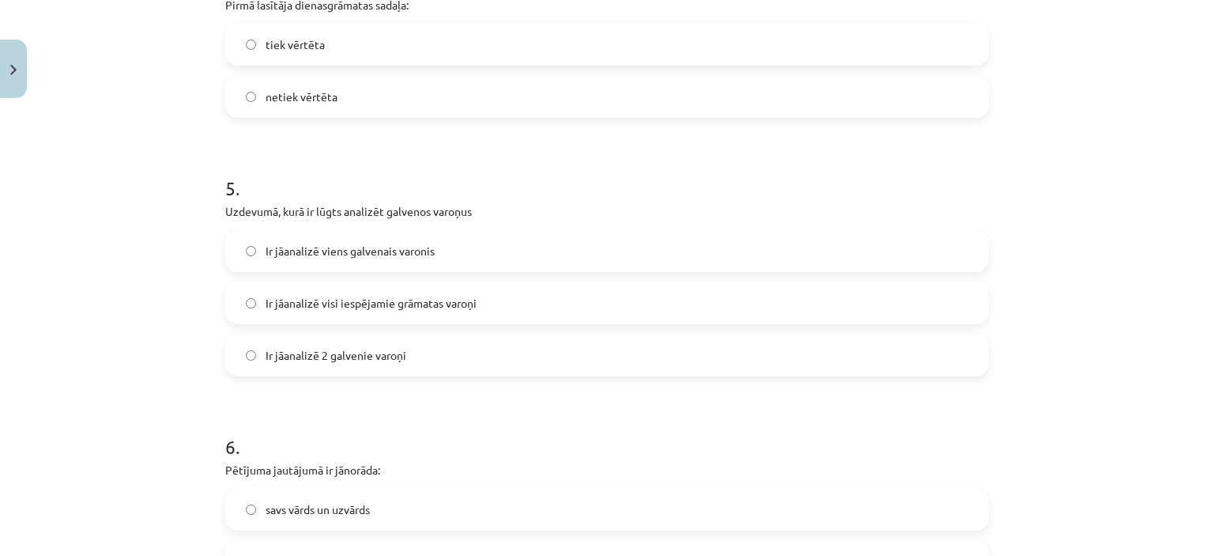
scroll to position [1240, 0]
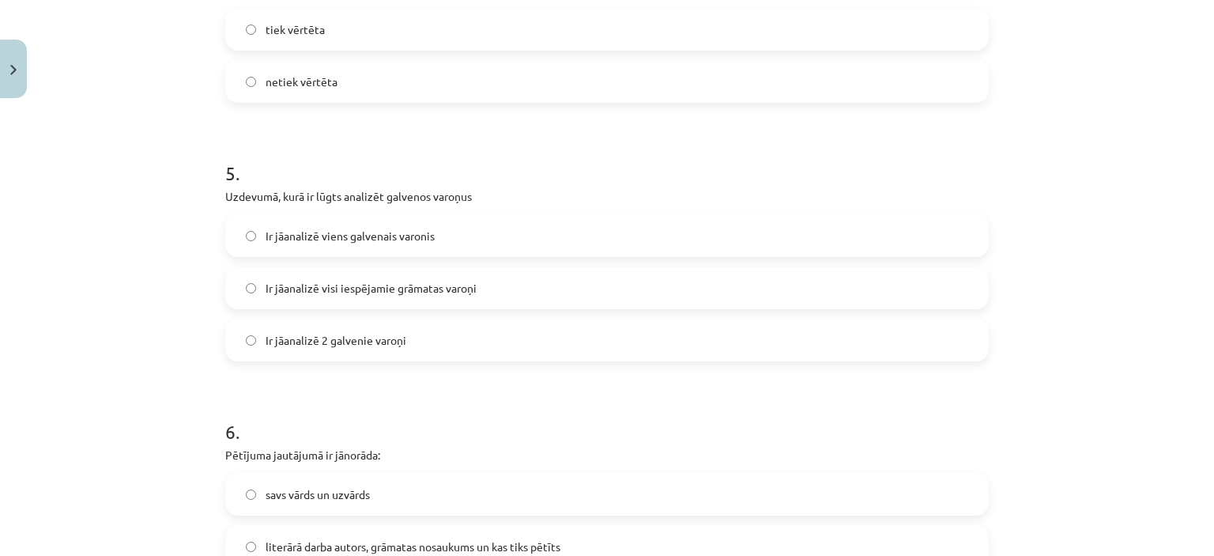
click at [599, 290] on label "Ir jāanalizē visi iespējamie grāmatas varoņi" at bounding box center [607, 288] width 761 height 40
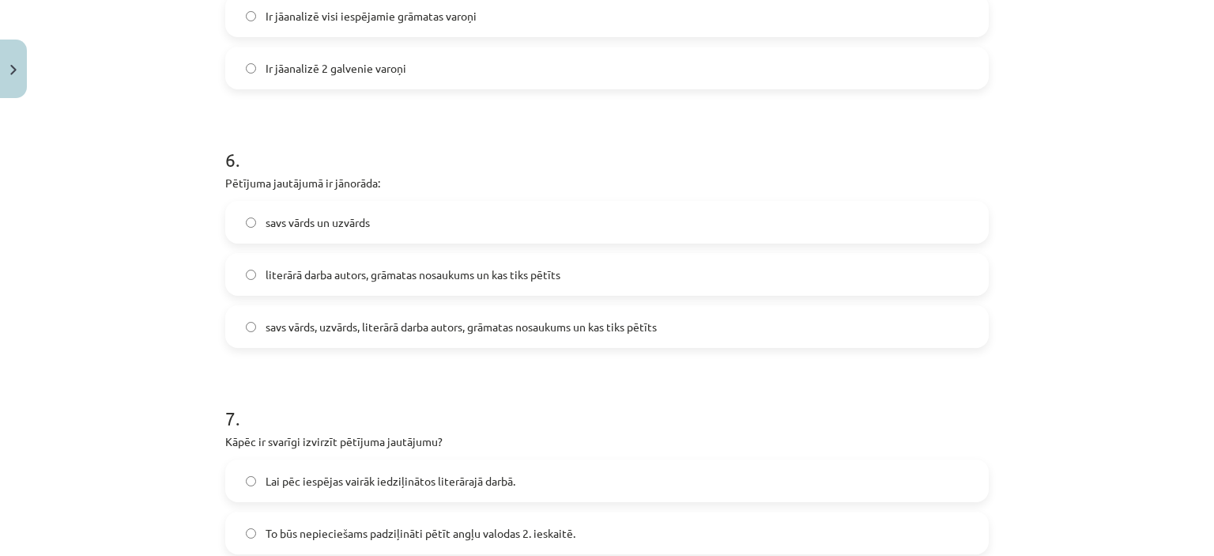
scroll to position [1549, 0]
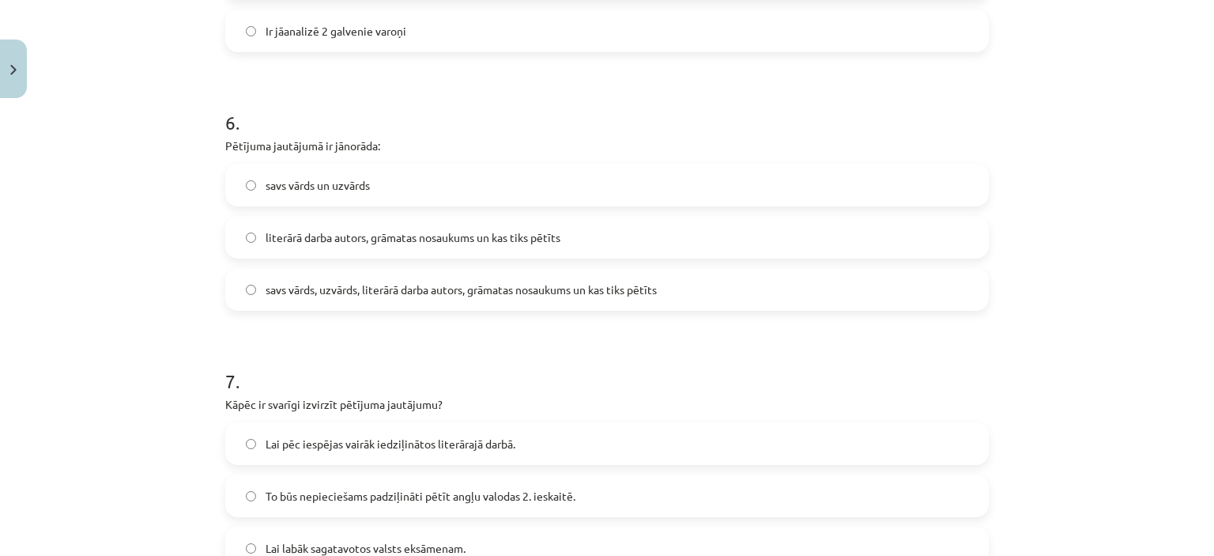
click at [667, 308] on label "savs vārds, uzvārds, literārā darba autors, grāmatas nosaukums un kas tiks pētī…" at bounding box center [607, 290] width 761 height 40
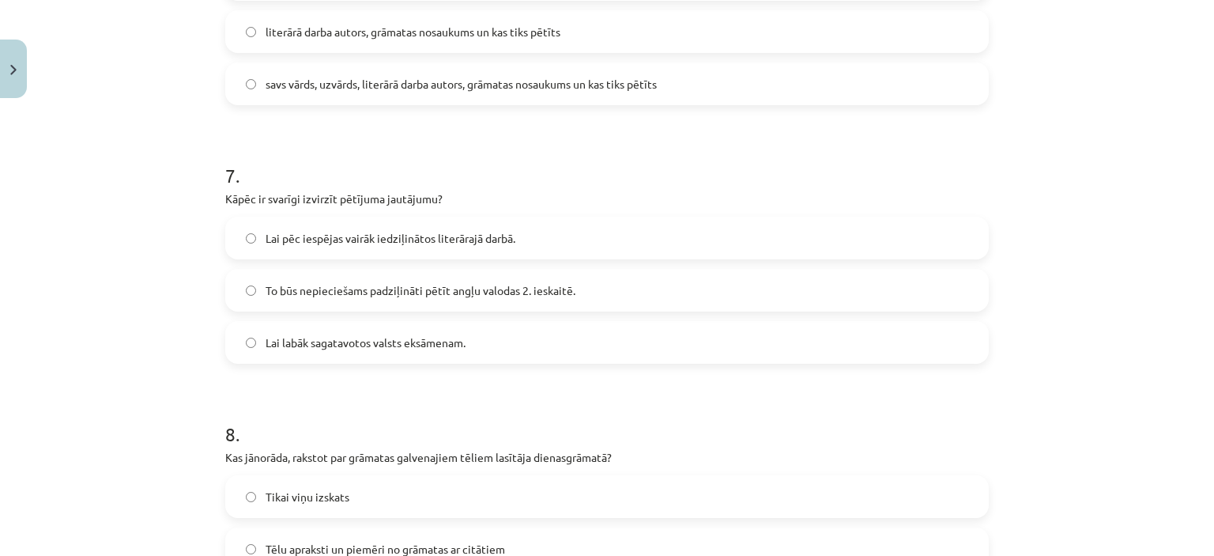
scroll to position [1762, 0]
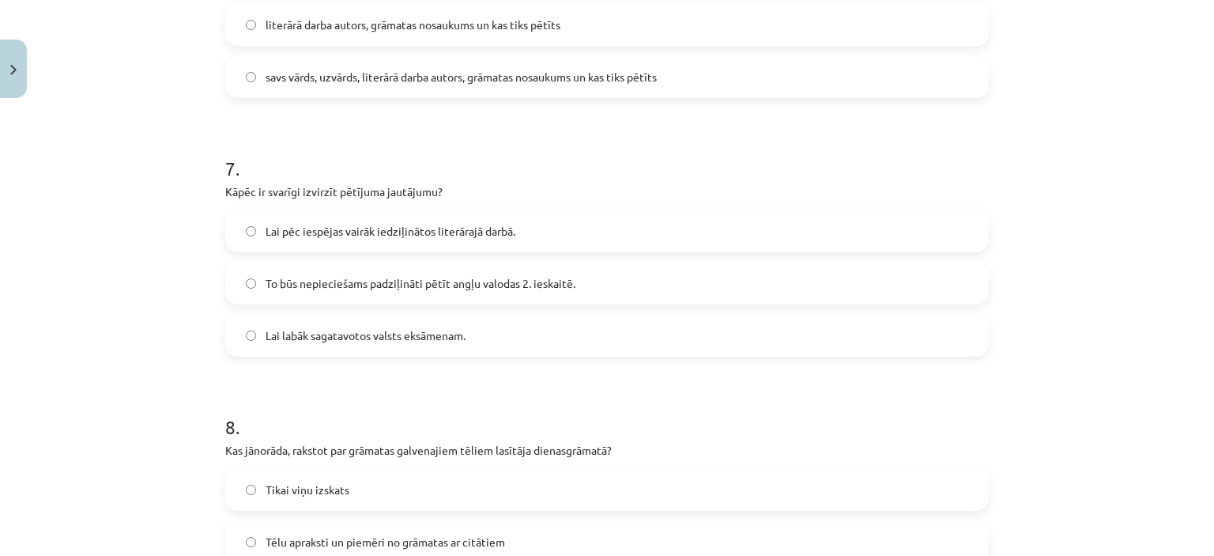
click at [688, 224] on label "Lai pēc iespējas vairāk iedziļinātos literārajā darbā." at bounding box center [607, 231] width 761 height 40
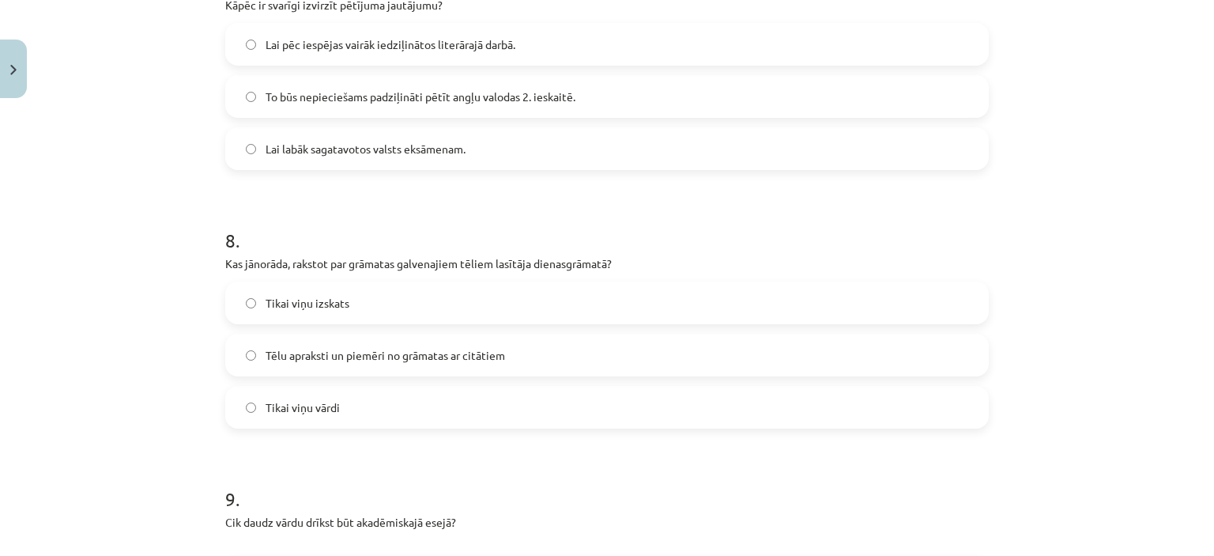
scroll to position [2041, 0]
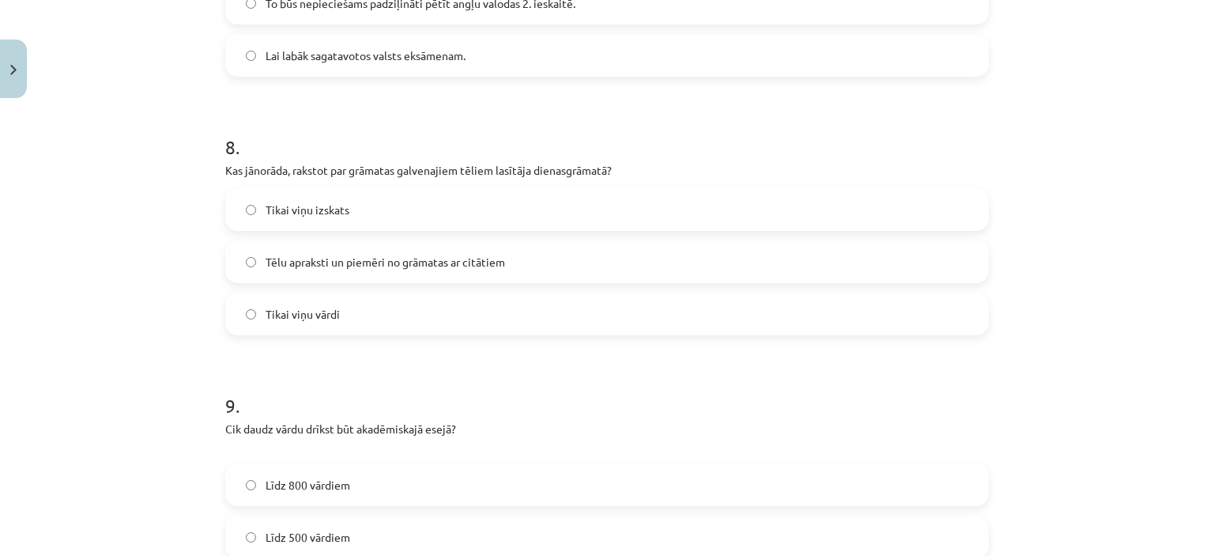
click at [675, 259] on label "Tēlu apraksti un piemēri no grāmatas ar citātiem" at bounding box center [607, 262] width 761 height 40
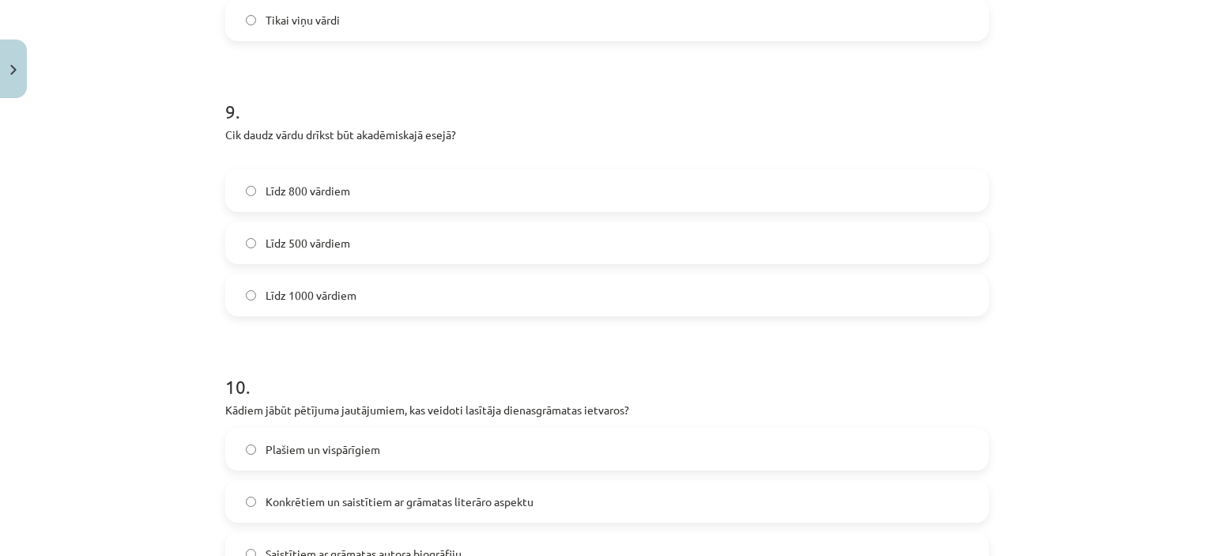
scroll to position [2369, 0]
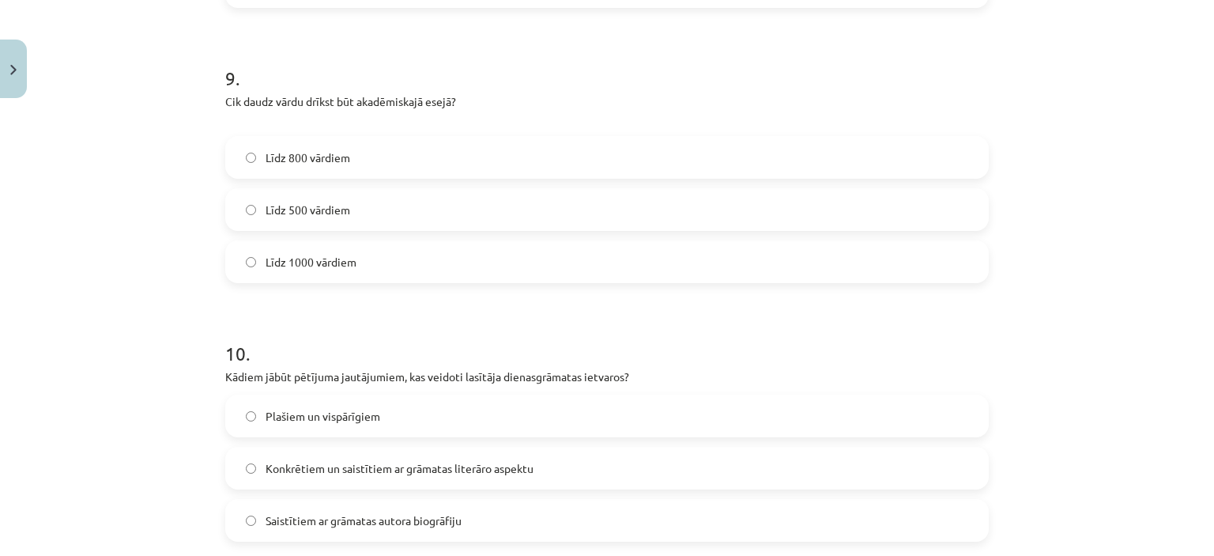
click at [417, 259] on label "Līdz 1000 vārdiem" at bounding box center [607, 262] width 761 height 40
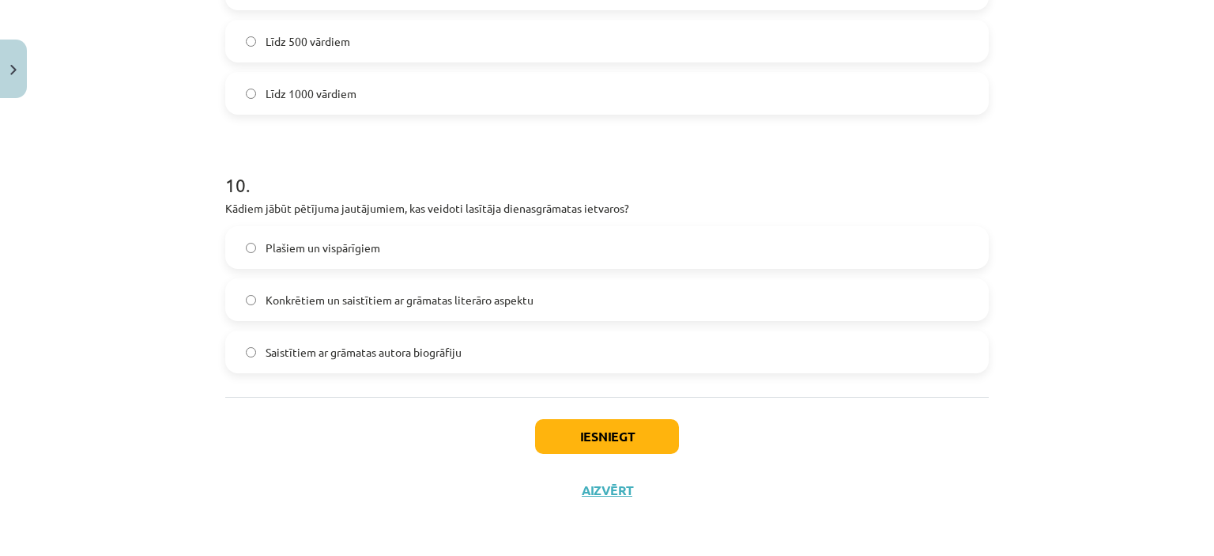
click at [383, 245] on label "Plašiem un vispārīgiem" at bounding box center [607, 248] width 761 height 40
click at [402, 341] on label "Saistītiem ar grāmatas autora biogrāfiju" at bounding box center [607, 352] width 761 height 40
click at [571, 431] on button "Iesniegt" at bounding box center [607, 436] width 144 height 35
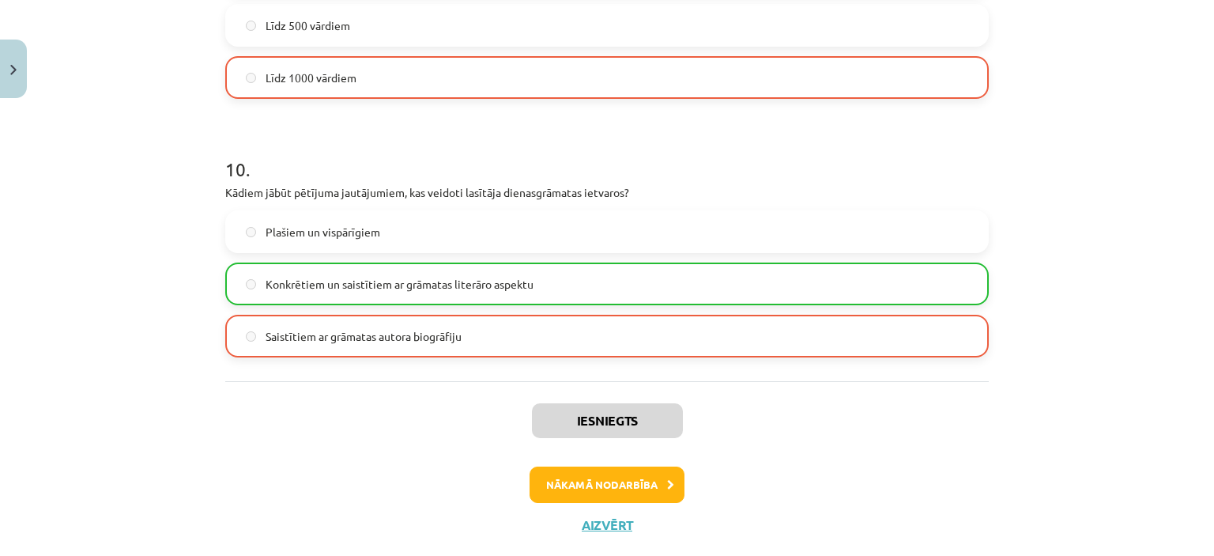
scroll to position [2561, 0]
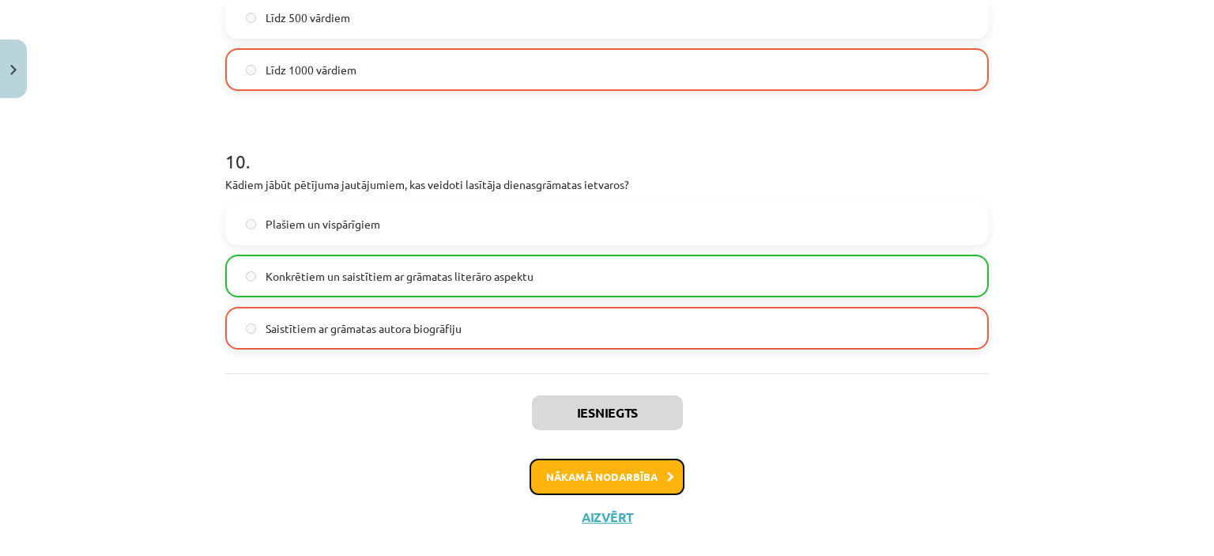
click at [591, 482] on button "Nākamā nodarbība" at bounding box center [607, 477] width 155 height 36
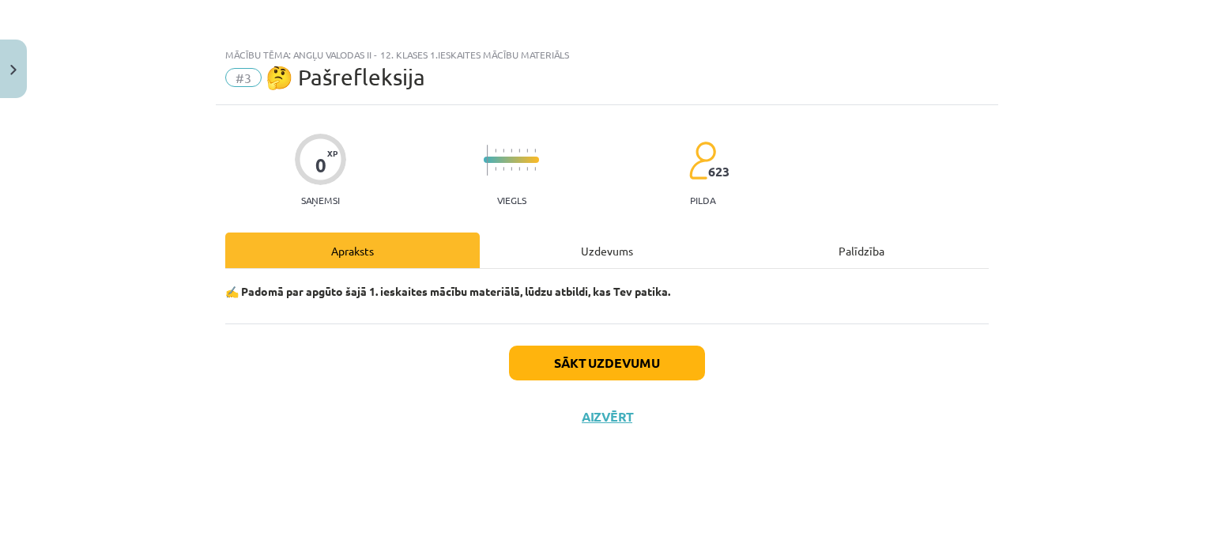
click at [596, 255] on div "Uzdevums" at bounding box center [607, 250] width 255 height 36
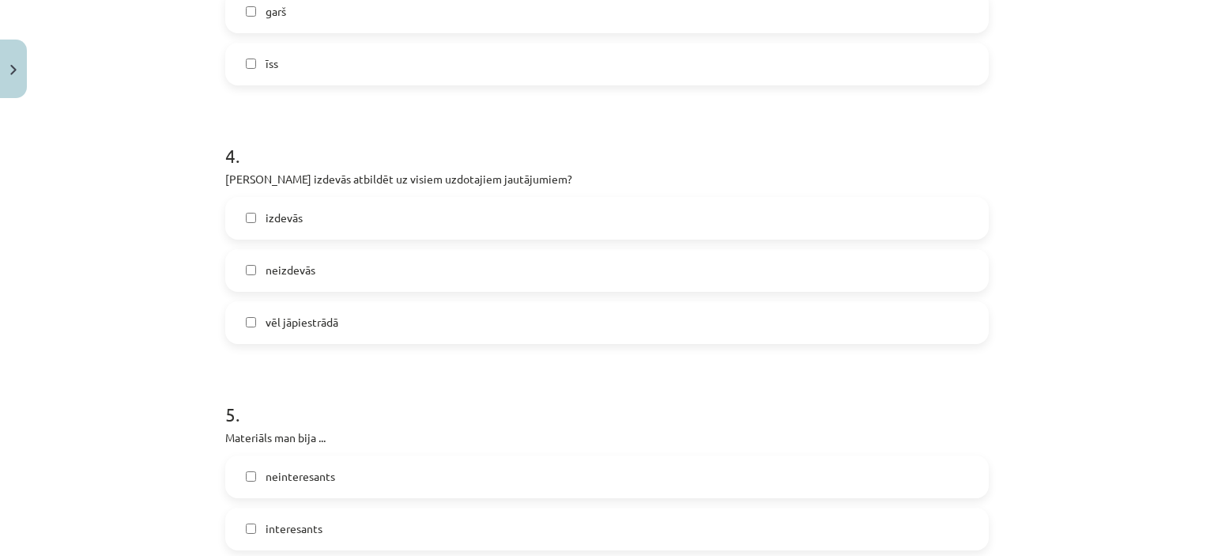
scroll to position [1392, 0]
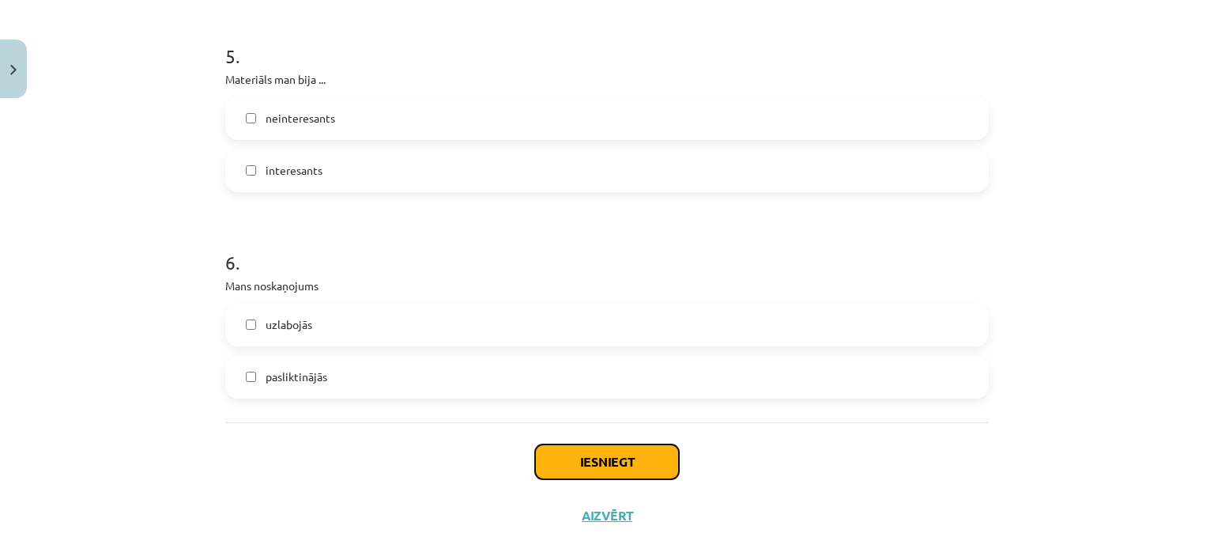
click at [634, 461] on button "Iesniegt" at bounding box center [607, 461] width 144 height 35
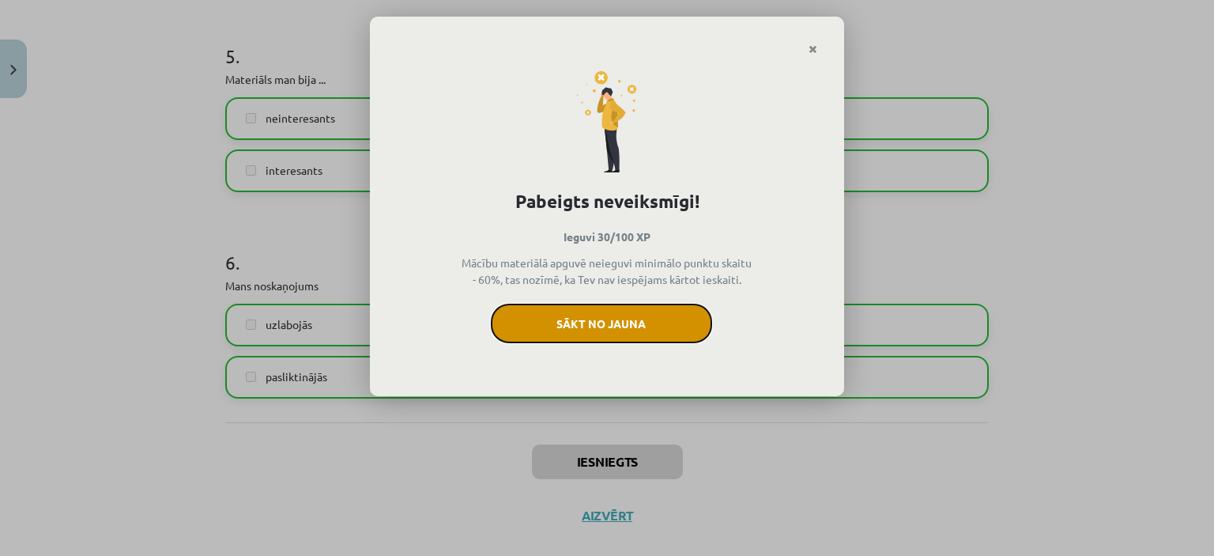
click at [602, 322] on button "Sākt no jauna" at bounding box center [601, 324] width 221 height 40
